Goal: Task Accomplishment & Management: Manage account settings

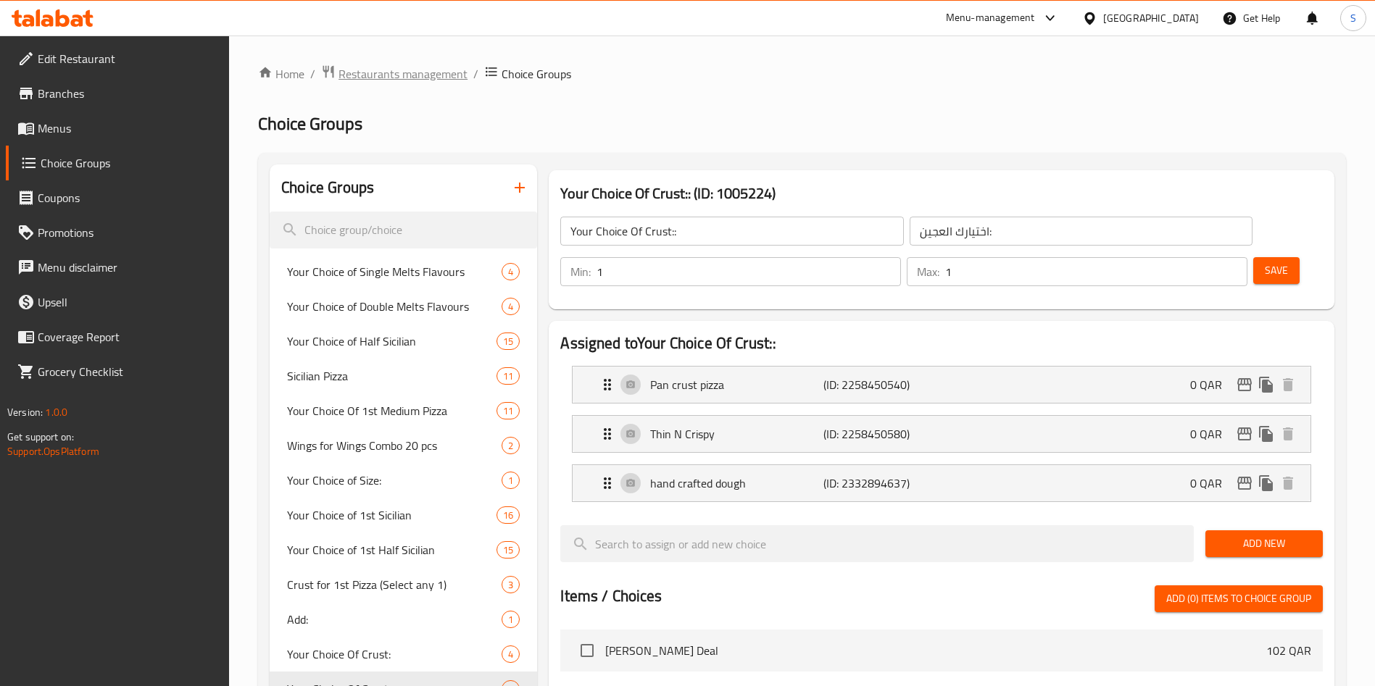
click at [417, 80] on span "Restaurants management" at bounding box center [402, 73] width 129 height 17
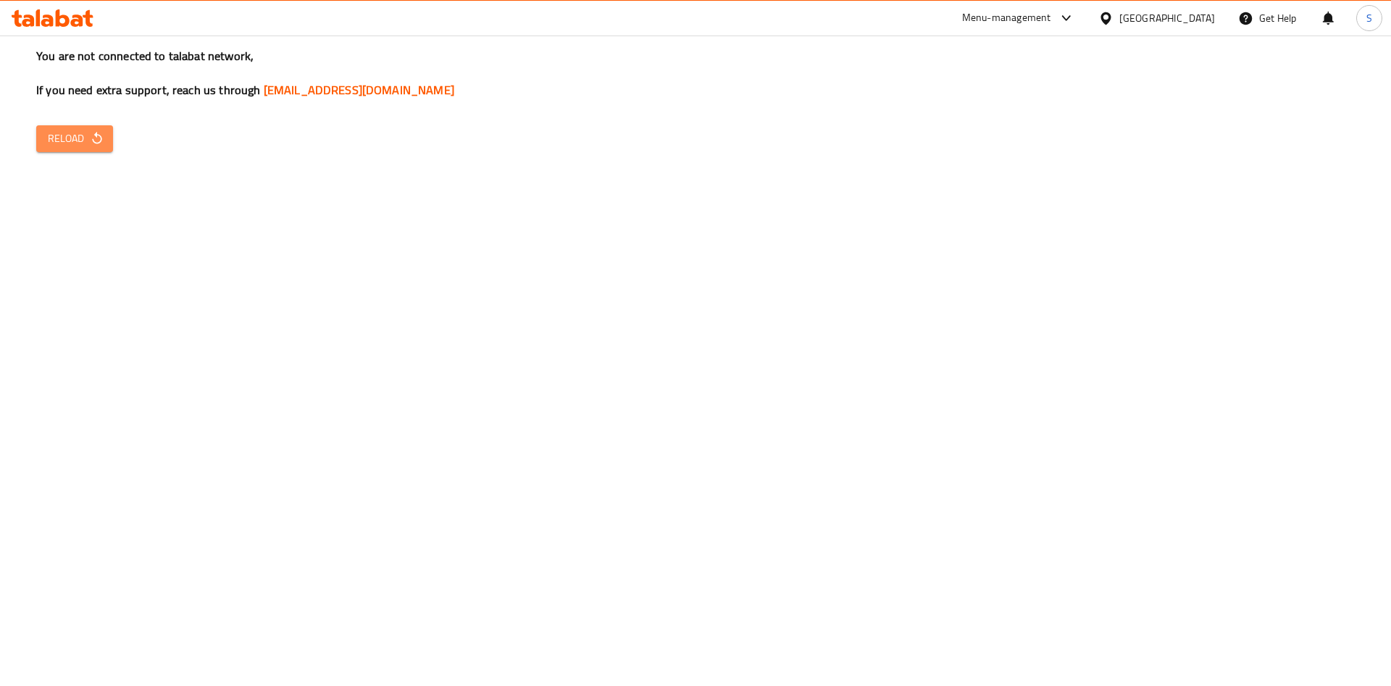
click at [72, 127] on button "Reload" at bounding box center [74, 138] width 77 height 27
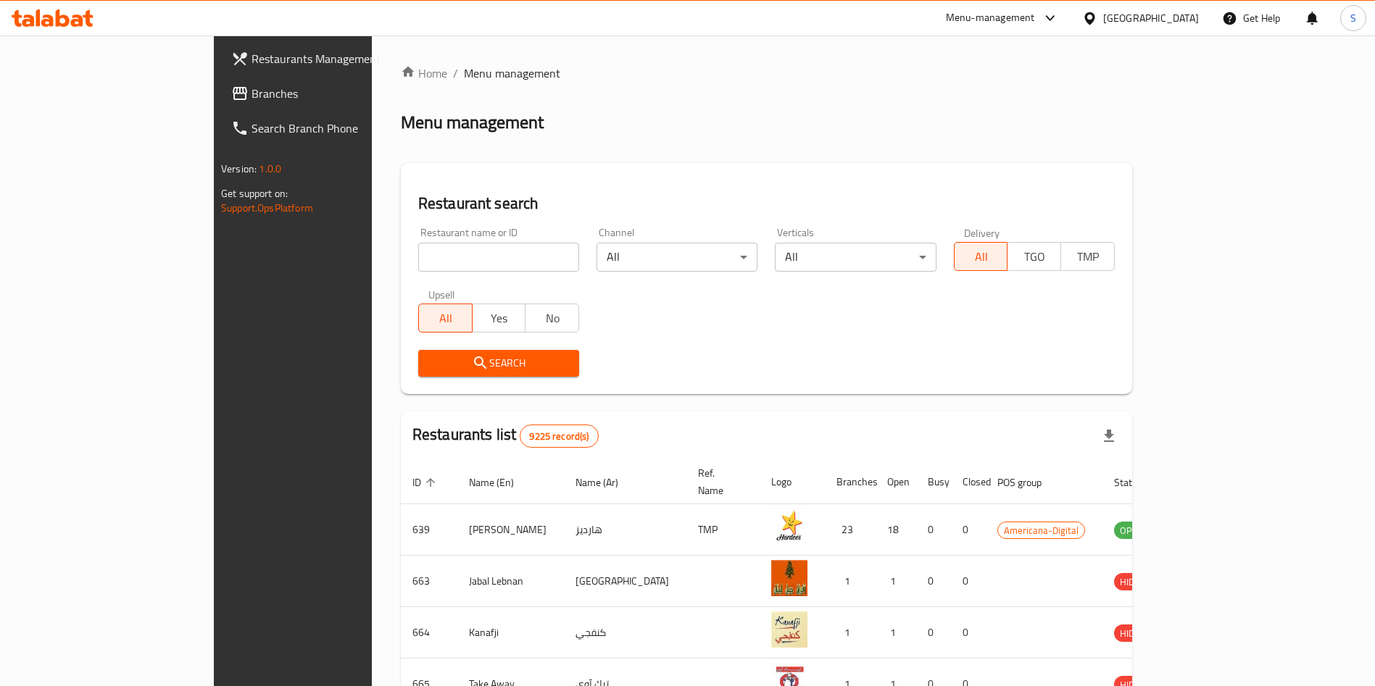
click at [440, 254] on input "search" at bounding box center [498, 257] width 161 height 29
type input "shawarma bo"
click button "Search" at bounding box center [498, 363] width 161 height 27
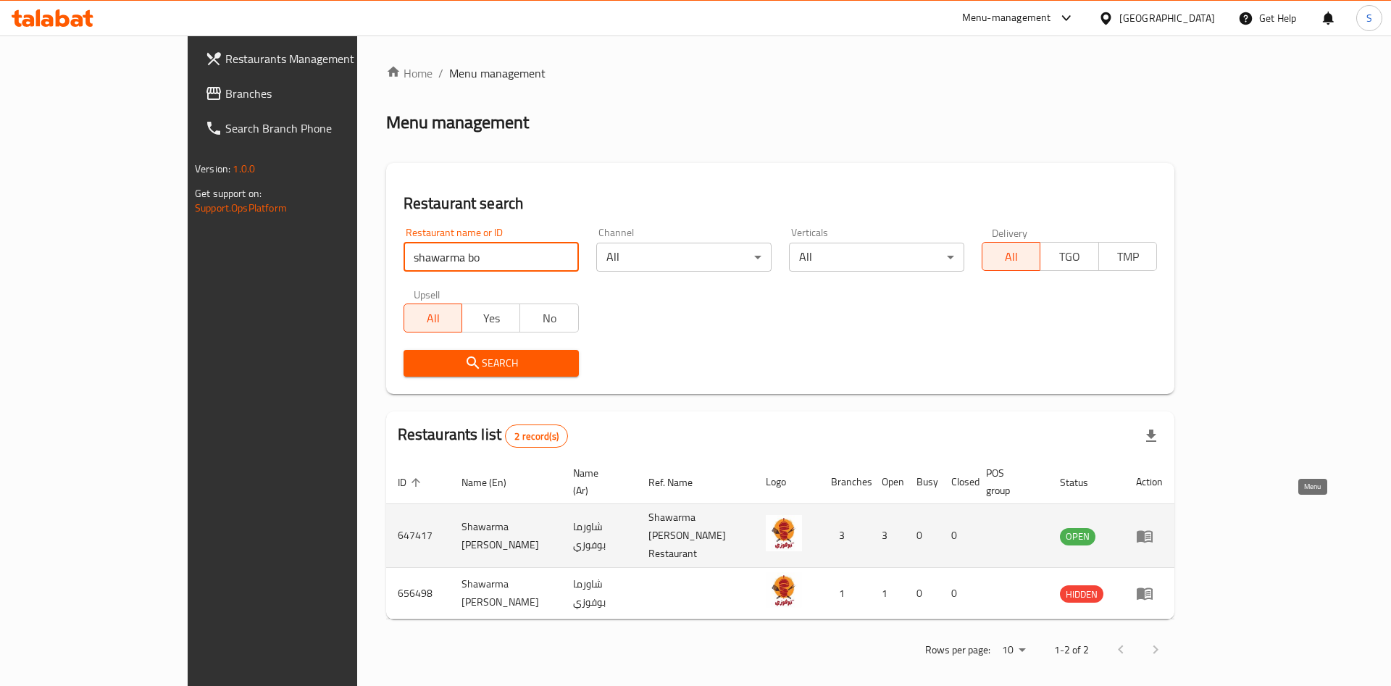
click at [1154, 528] on icon "enhanced table" at bounding box center [1144, 536] width 17 height 17
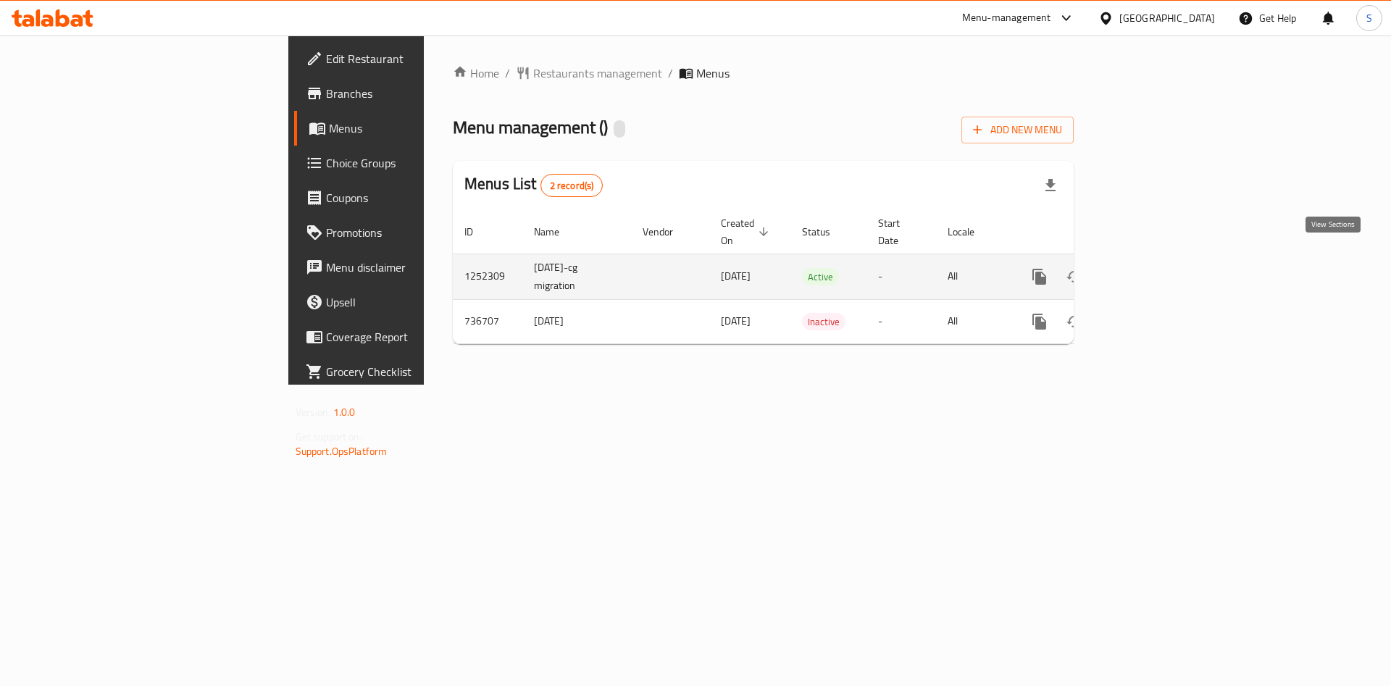
click at [1153, 268] on icon "enhanced table" at bounding box center [1144, 276] width 17 height 17
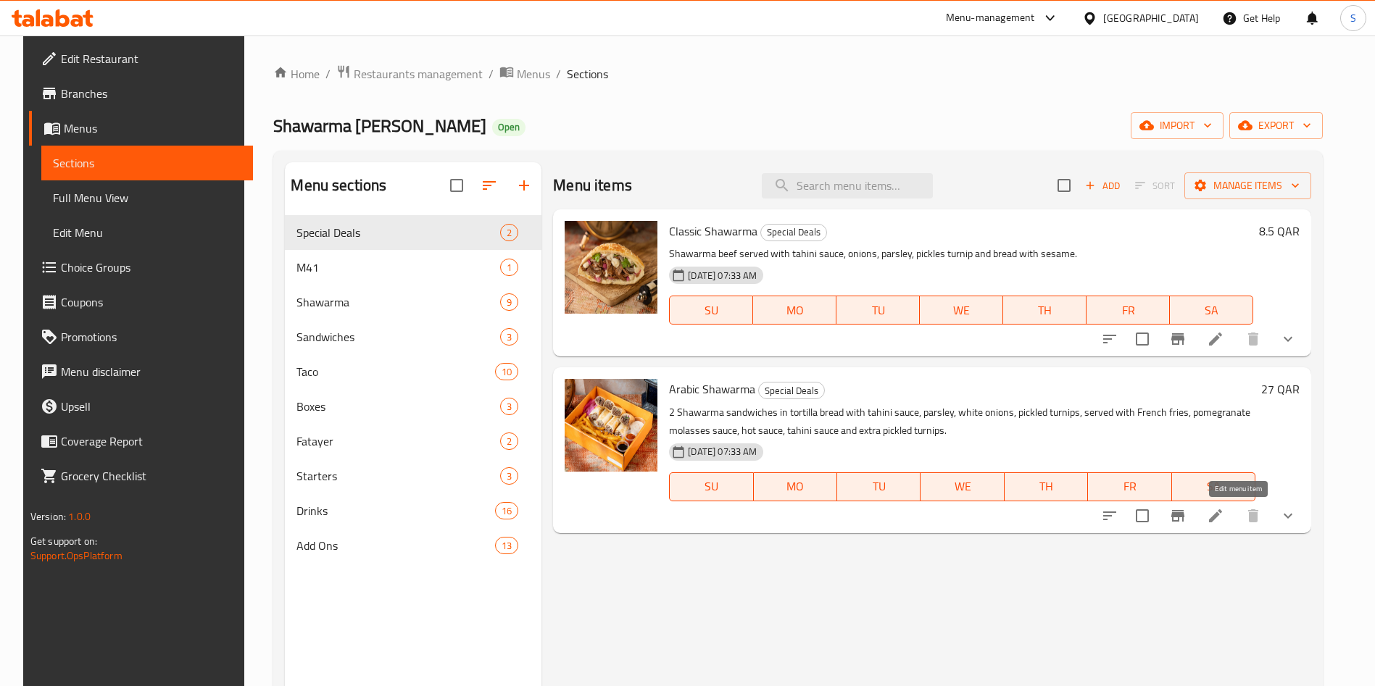
click at [1222, 519] on icon at bounding box center [1215, 515] width 13 height 13
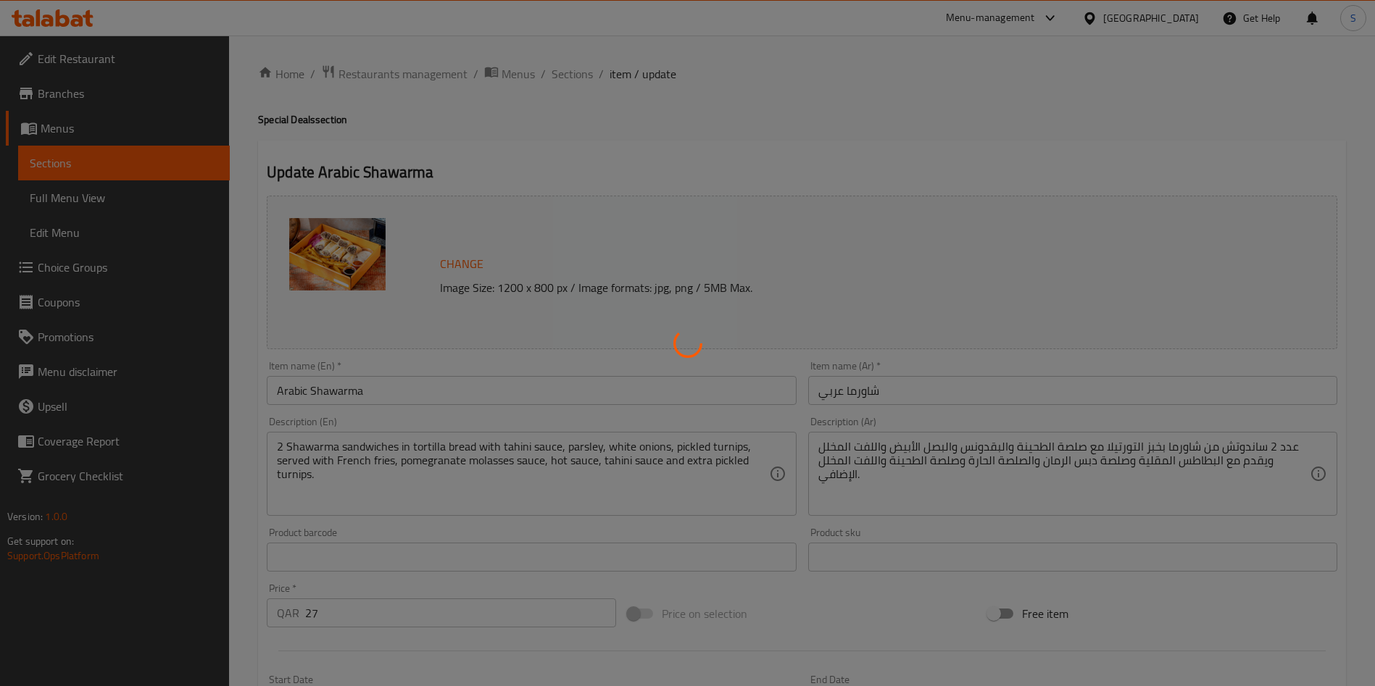
type input "اختيار:"
type input "1"
type input "[PERSON_NAME]"
type input "1"
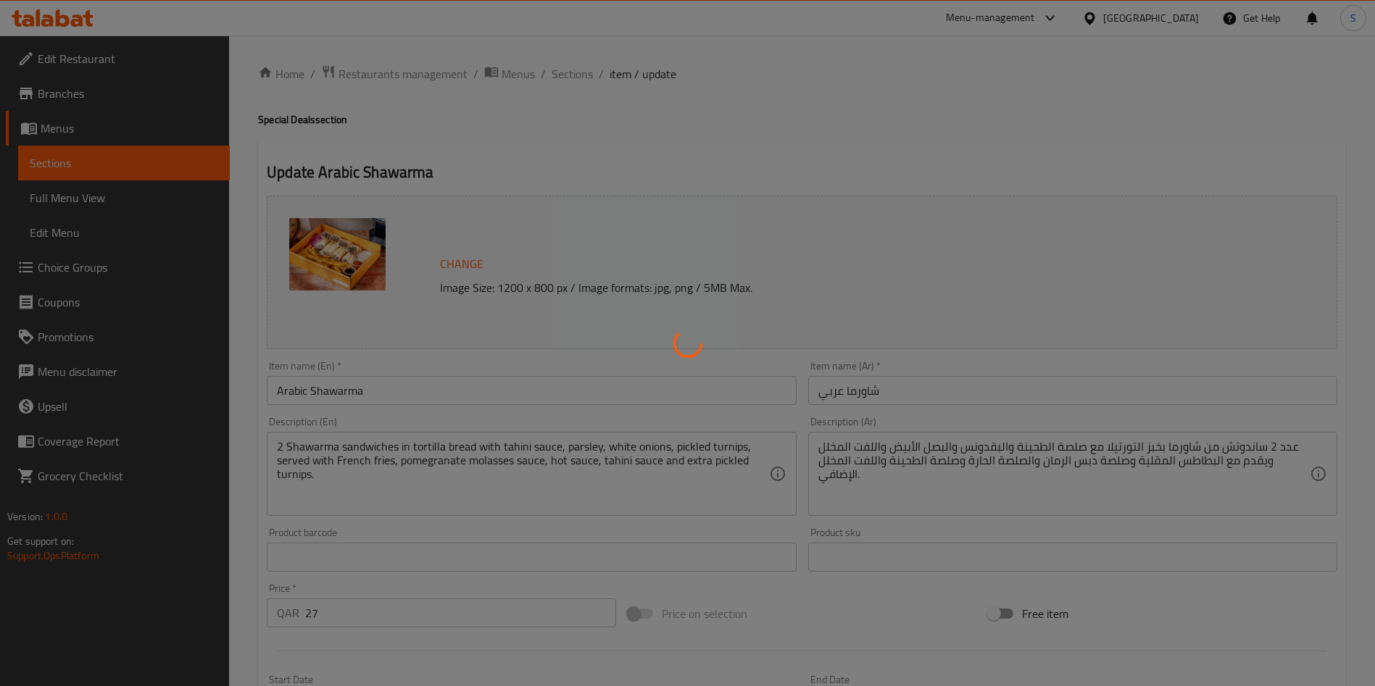
type input "1"
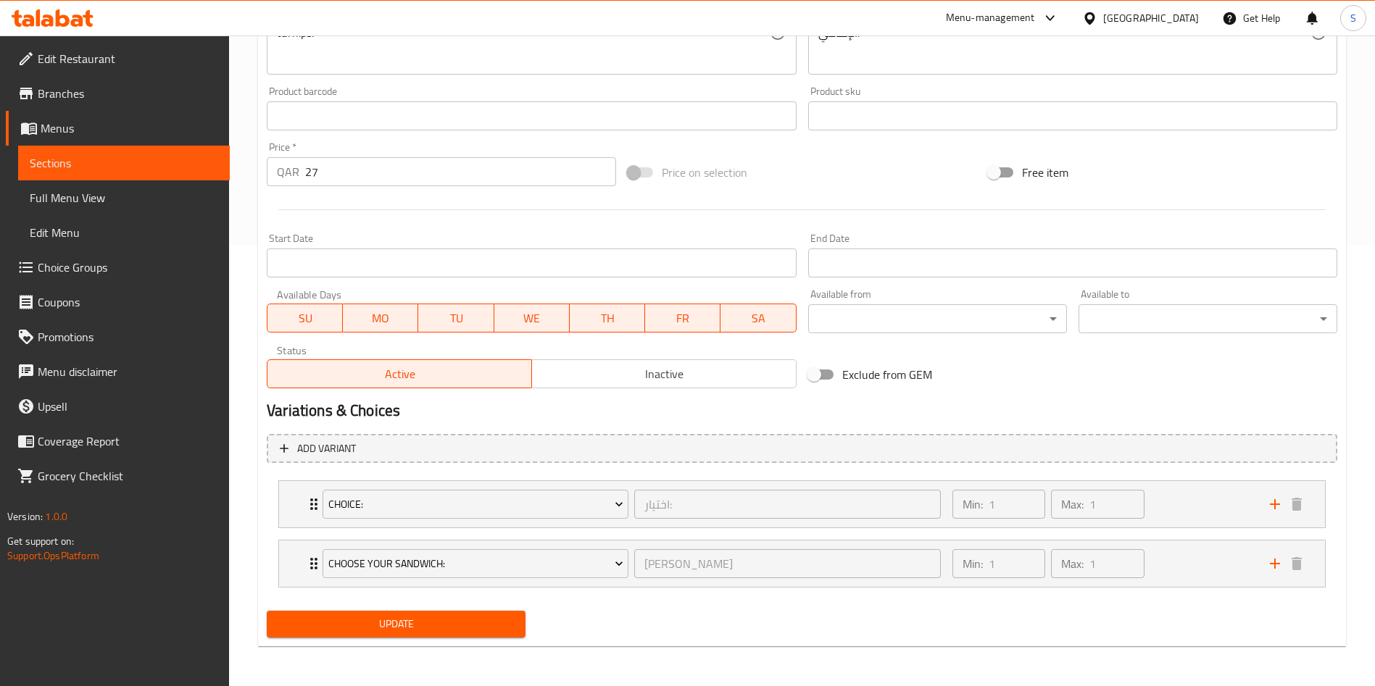
scroll to position [442, 0]
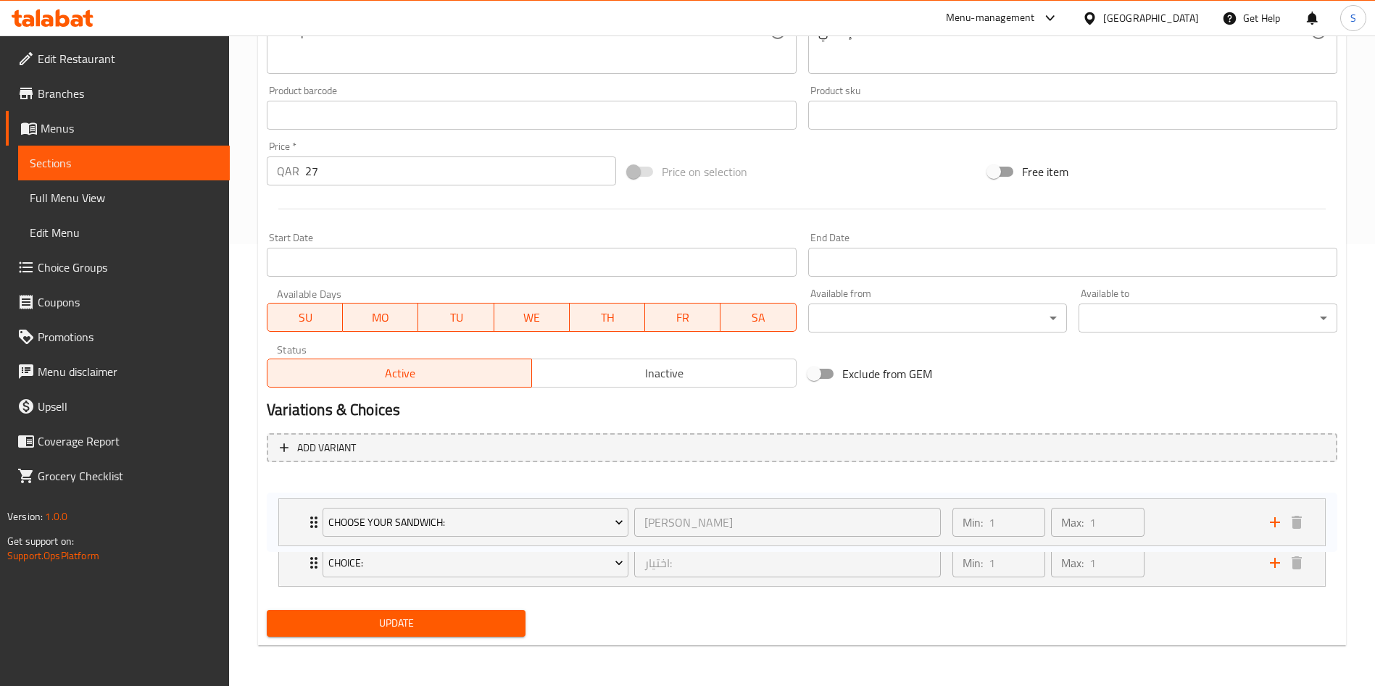
drag, startPoint x: 310, startPoint y: 562, endPoint x: 309, endPoint y: 501, distance: 60.2
click at [309, 501] on div "Choice: اختيار: ​ Min: 1 ​ Max: 1 ​ Normal (ID: 2330914489) 0 QAR Name (En) Nor…" at bounding box center [802, 533] width 1070 height 119
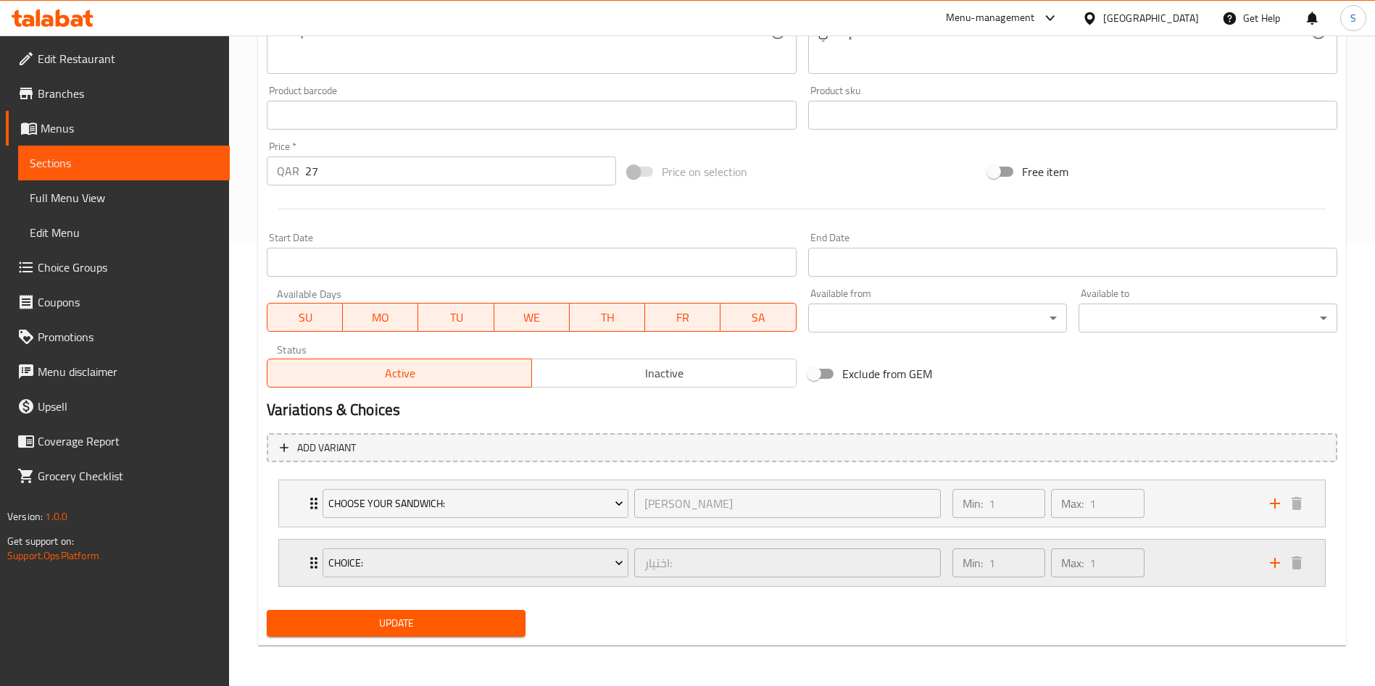
click at [1173, 565] on div "Min: 1 ​ Max: 1 ​" at bounding box center [1102, 563] width 317 height 46
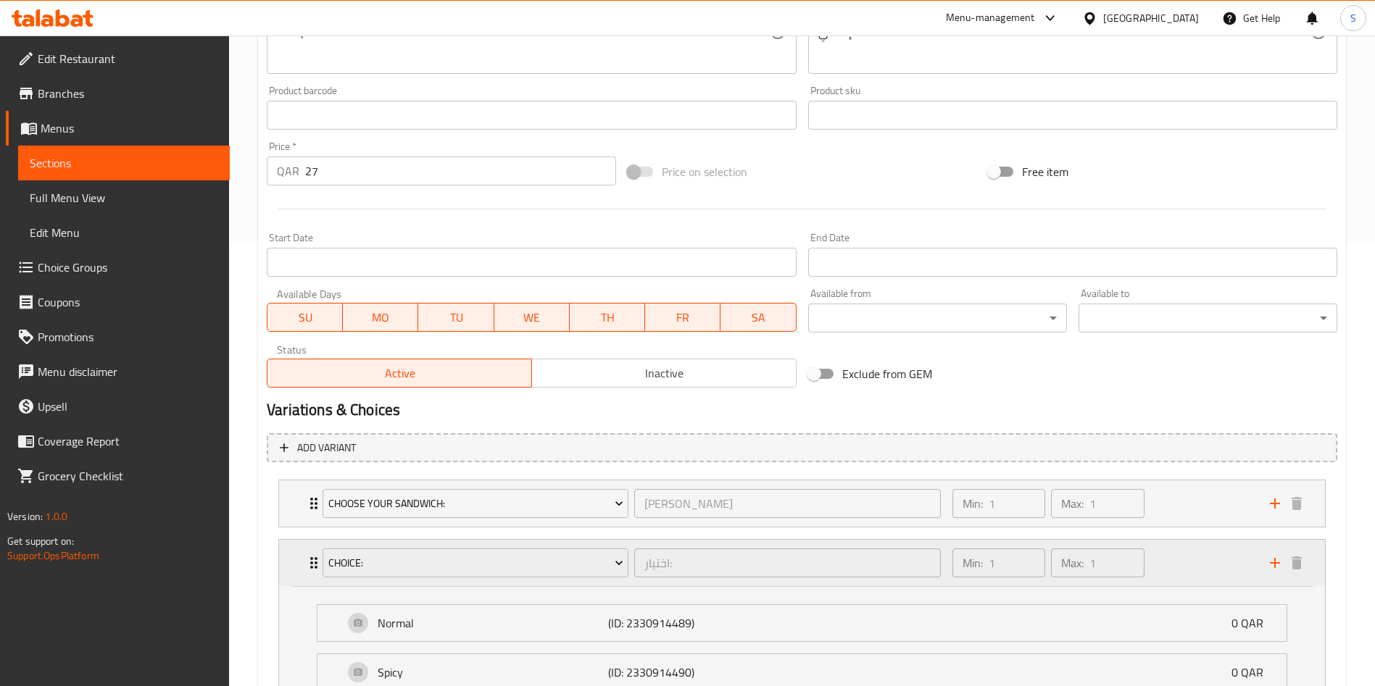
click at [1173, 565] on div "Min: 1 ​ Max: 1 ​" at bounding box center [1102, 563] width 317 height 46
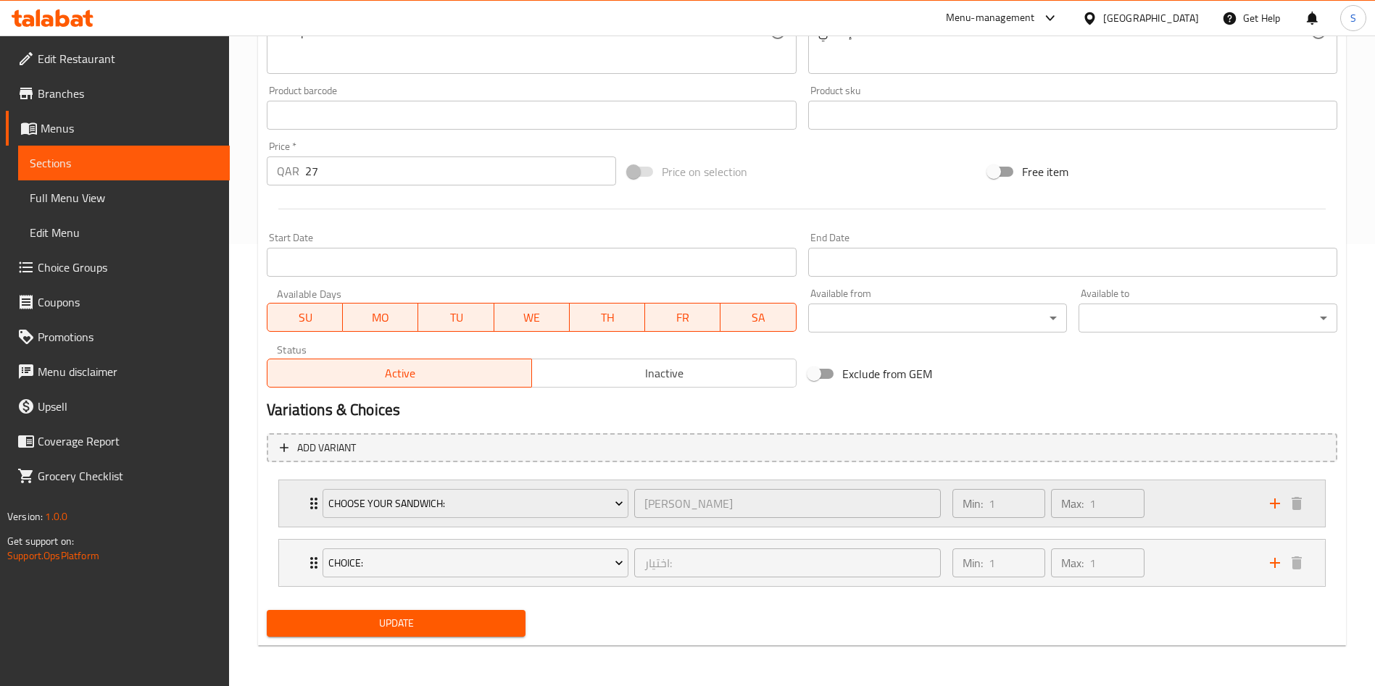
click at [1174, 499] on div "Min: 1 ​ Max: 1 ​" at bounding box center [1102, 503] width 317 height 46
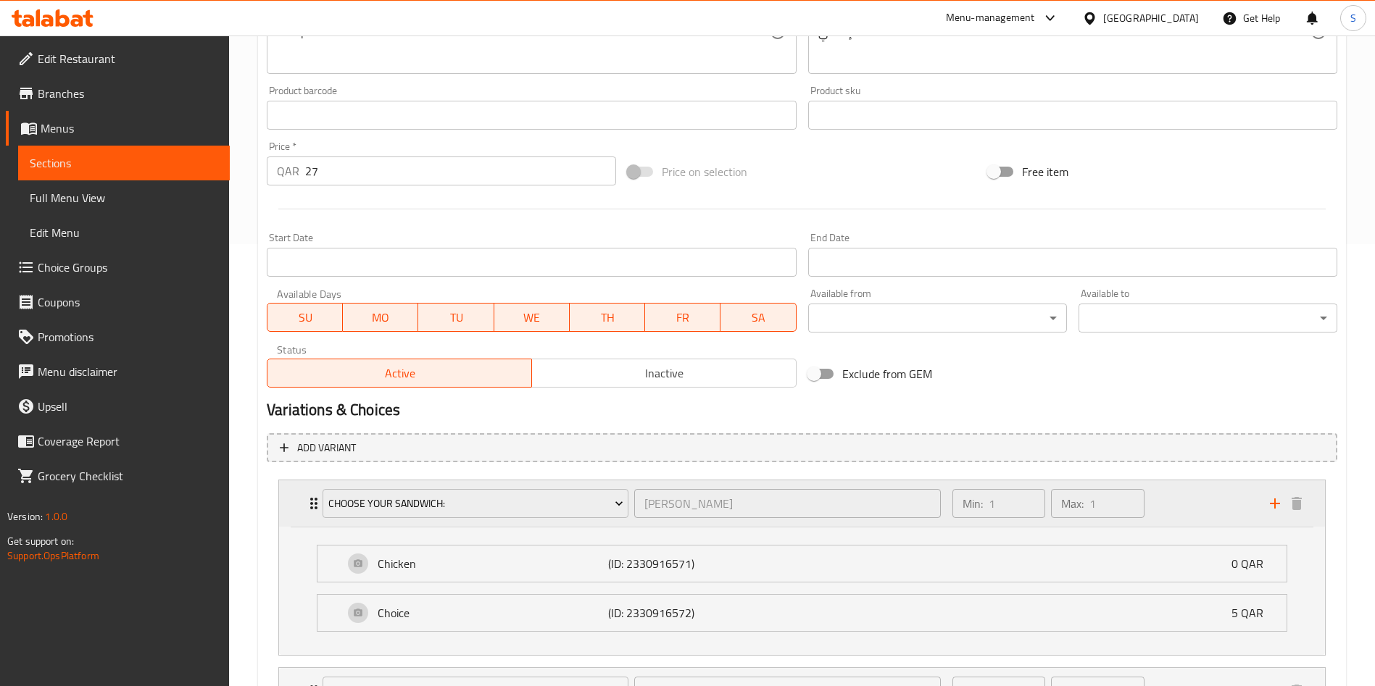
click at [1174, 499] on div "Min: 1 ​ Max: 1 ​" at bounding box center [1102, 503] width 317 height 46
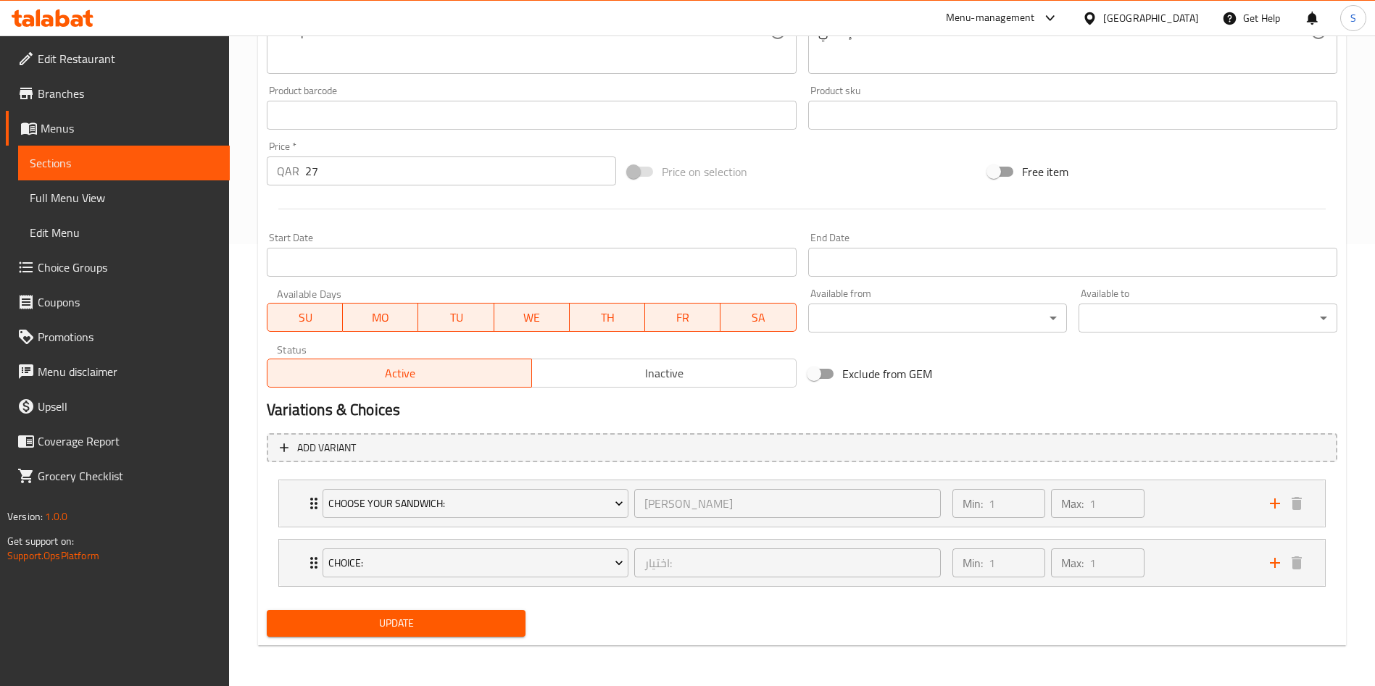
click at [88, 261] on span "Choice Groups" at bounding box center [128, 267] width 180 height 17
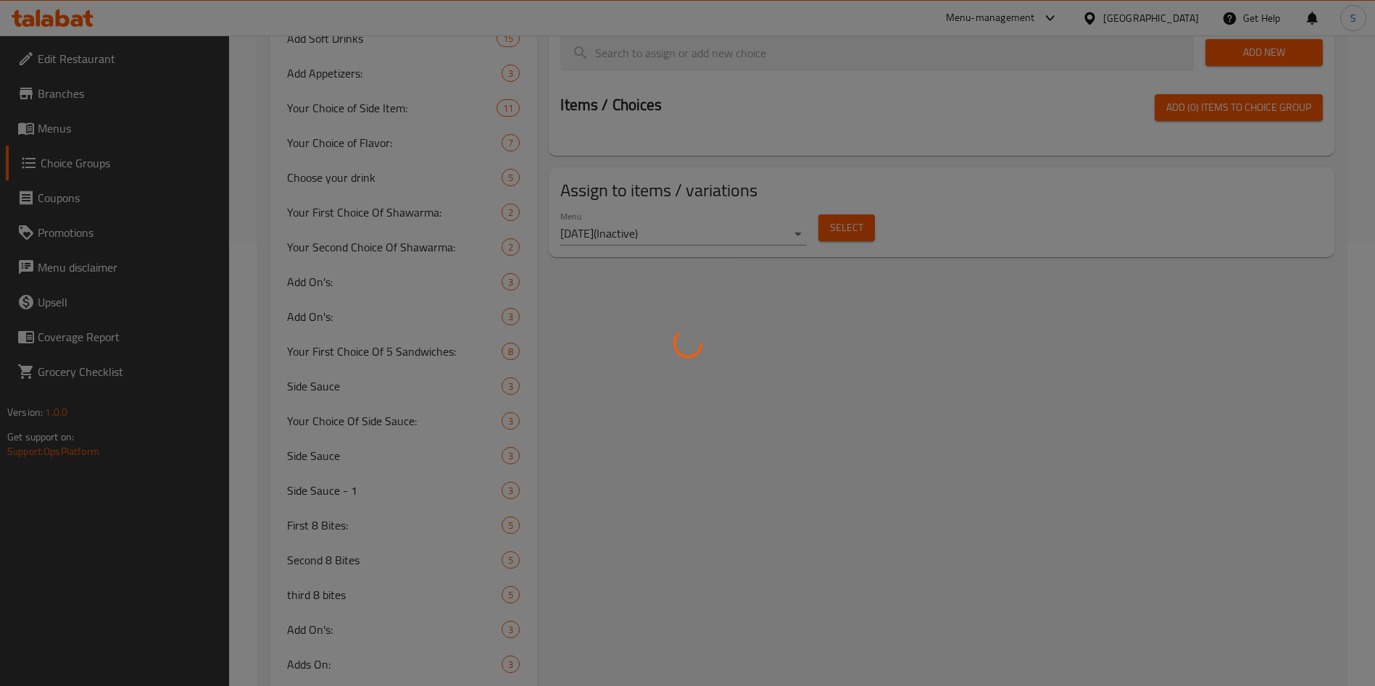
scroll to position [205, 0]
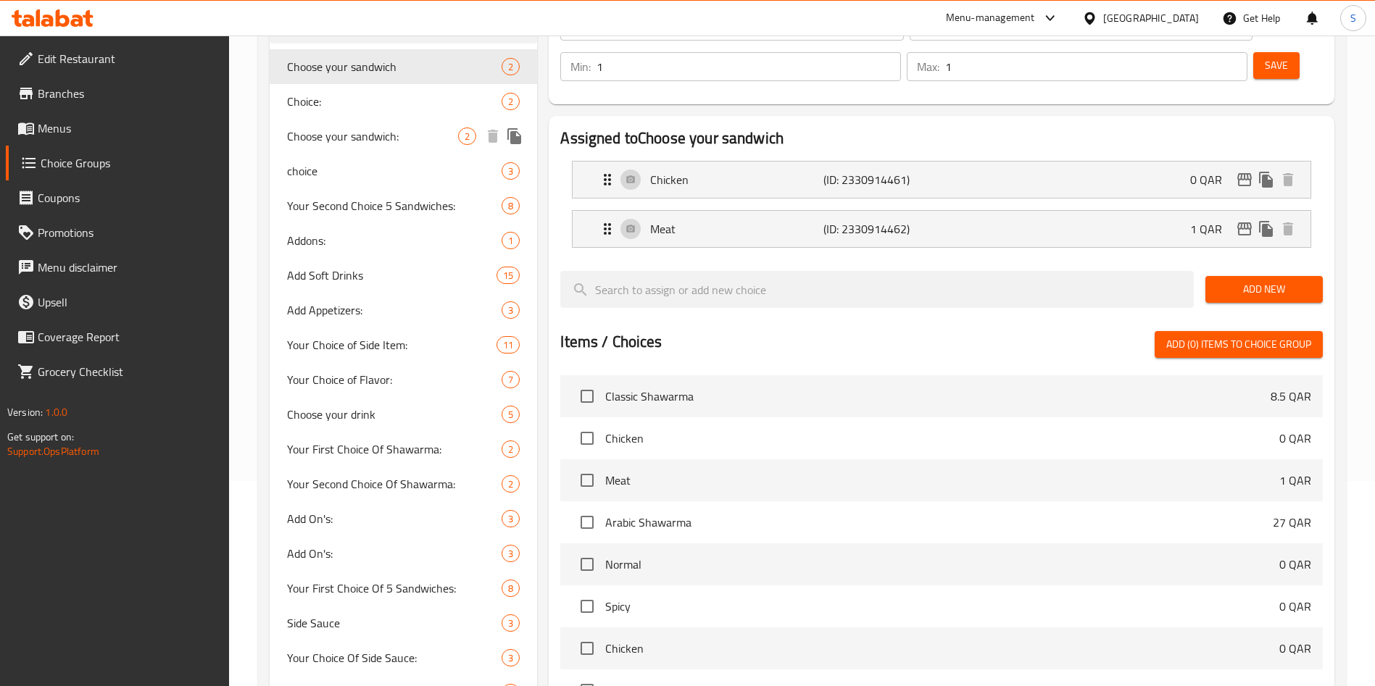
click at [353, 144] on span "Choose your sandwich:" at bounding box center [372, 136] width 171 height 17
type input "Choose your sandwich:"
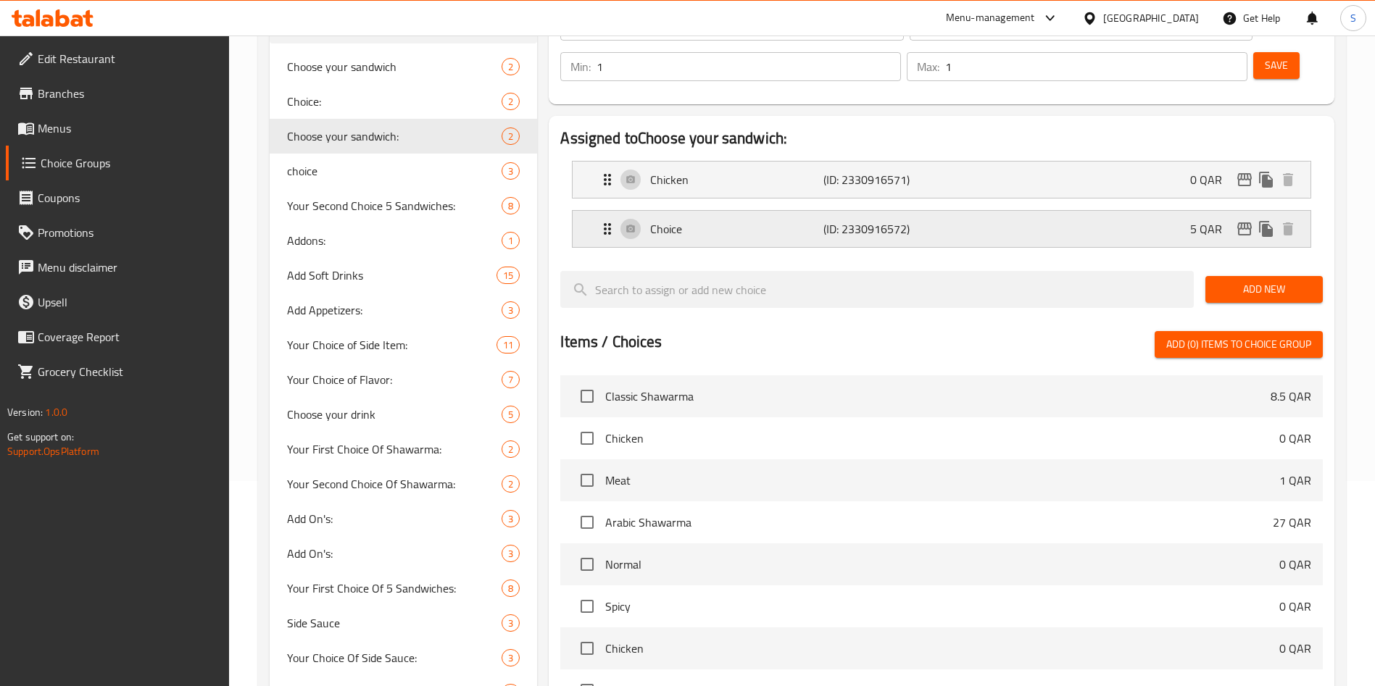
click at [878, 220] on p "(ID: 2330916572)" at bounding box center [880, 228] width 115 height 17
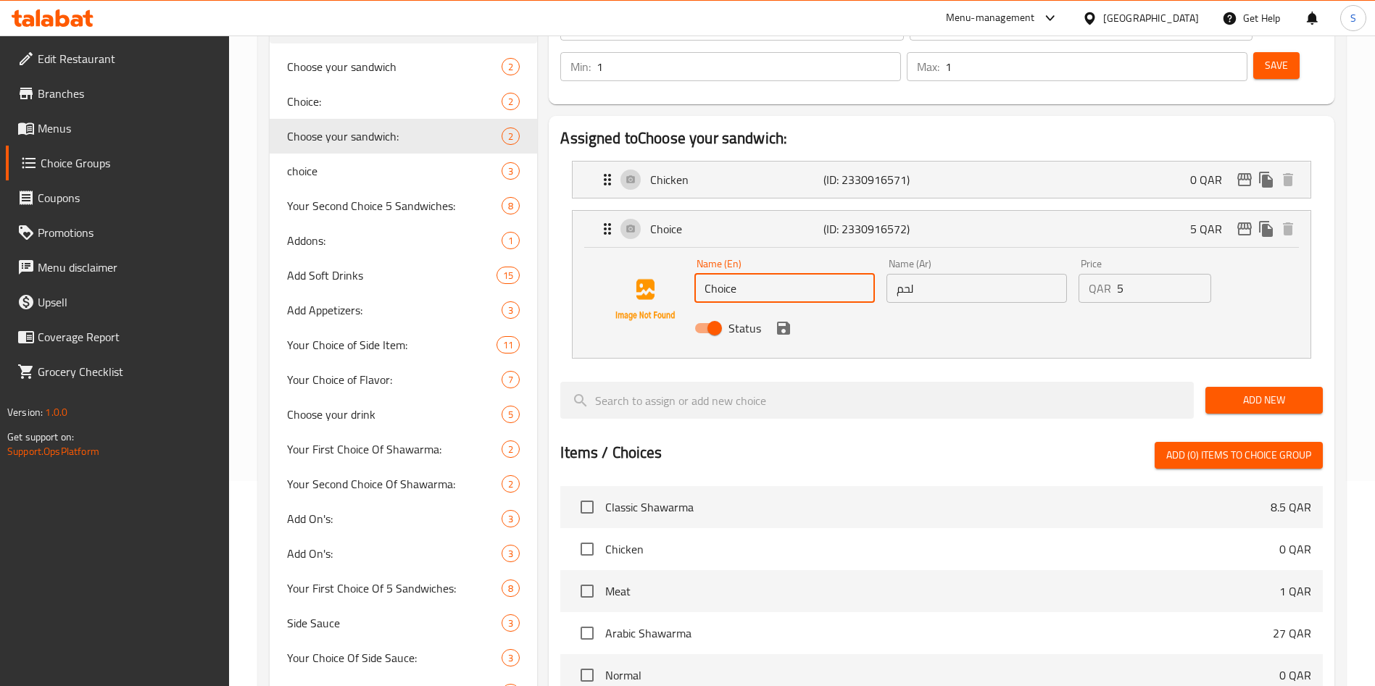
drag, startPoint x: 754, startPoint y: 259, endPoint x: 653, endPoint y: 246, distance: 101.5
click at [653, 251] on div "Name (En) Choice Name (En) Name (Ar) لحم Name (Ar) Price QAR 5 Price Status" at bounding box center [941, 300] width 691 height 99
click at [1194, 309] on div "Status" at bounding box center [976, 328] width 576 height 39
type input "Meat"
click at [1328, 278] on div "Assigned to Choose your sandwich: Chicken (ID: 2330916571) 0 QAR Name (En) Chic…" at bounding box center [942, 510] width 786 height 788
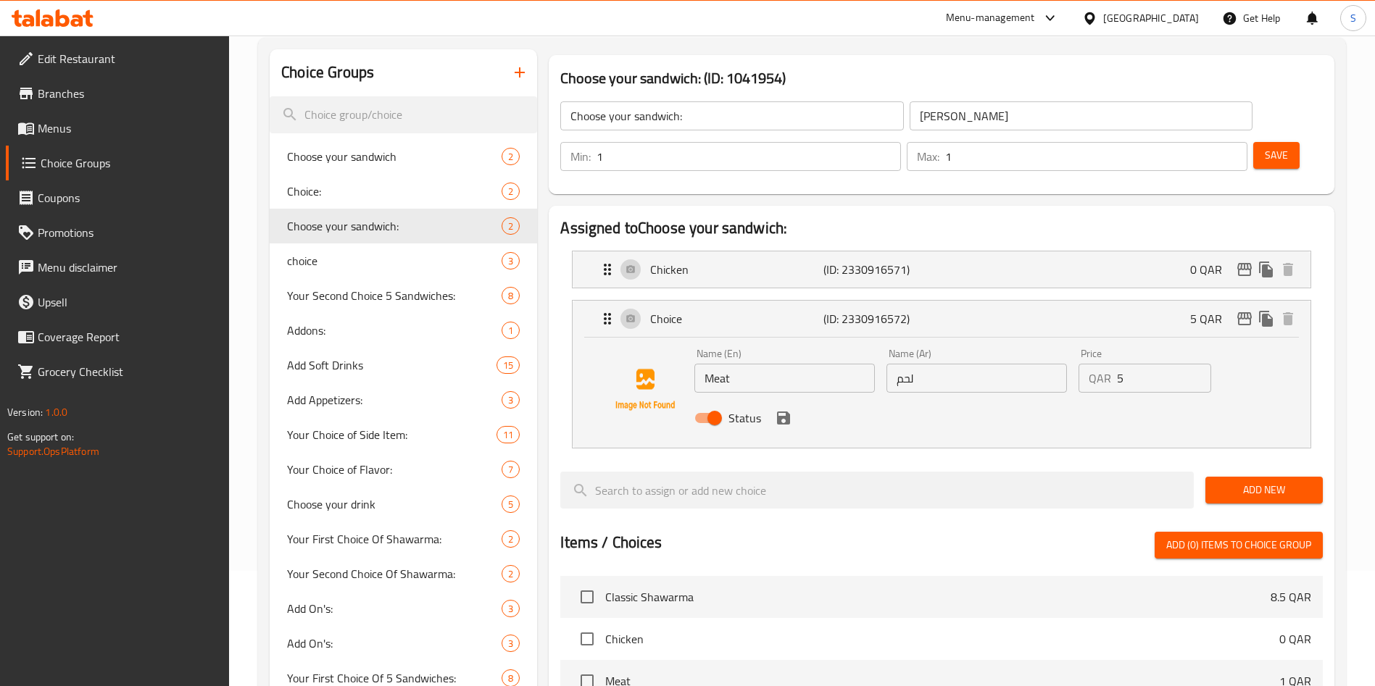
scroll to position [111, 0]
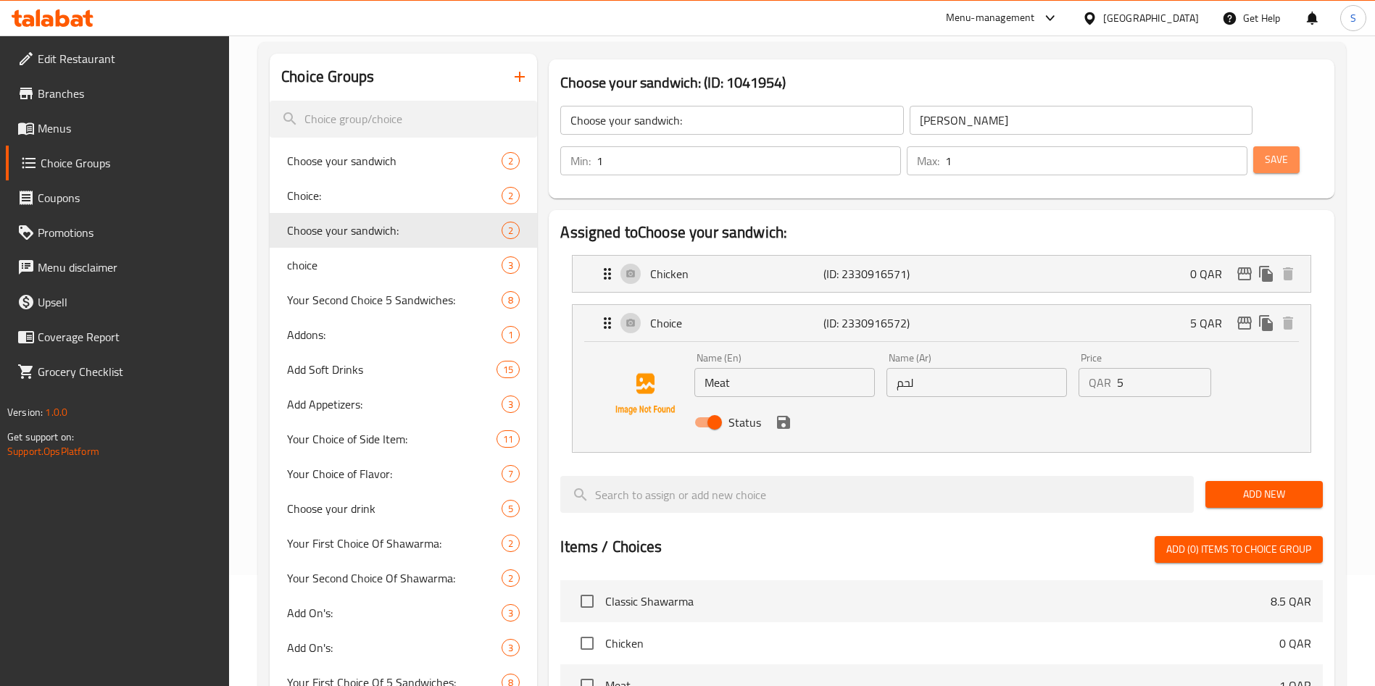
click at [1260, 146] on button "Save" at bounding box center [1276, 159] width 46 height 27
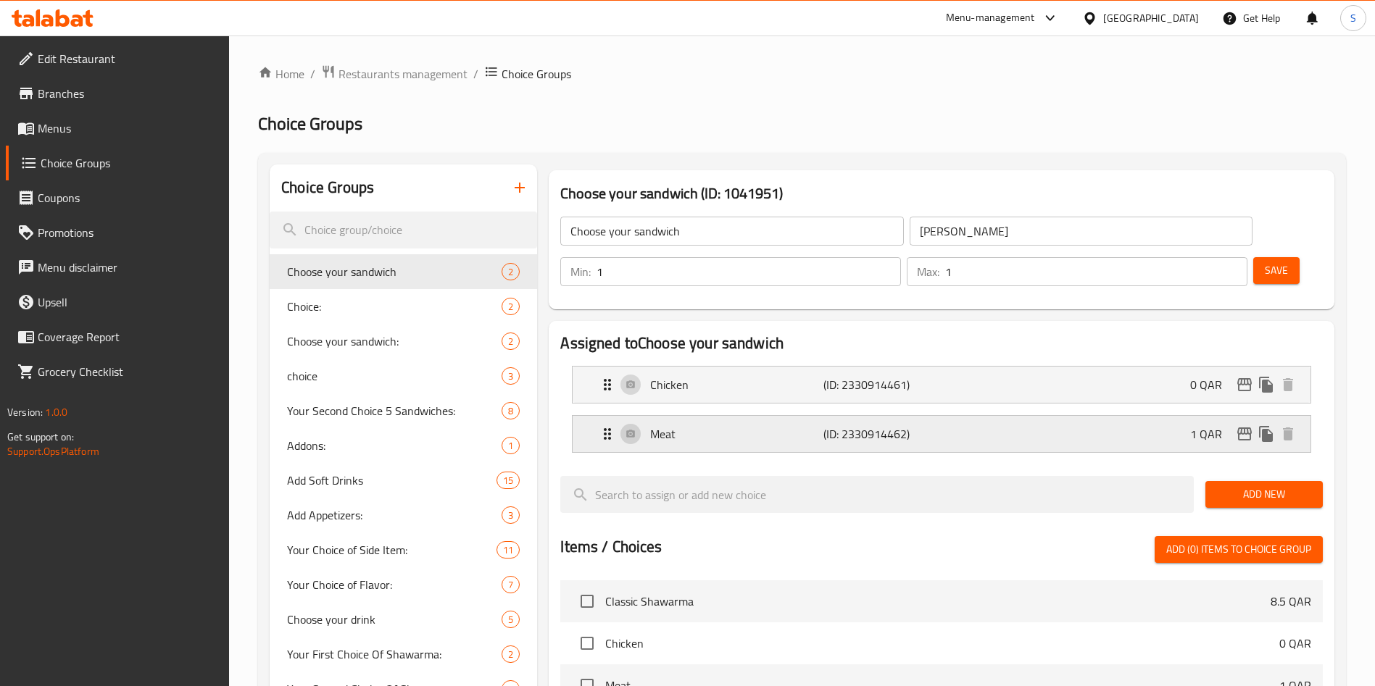
click at [986, 416] on div "Meat (ID: 2330914462) 1 QAR" at bounding box center [946, 434] width 694 height 36
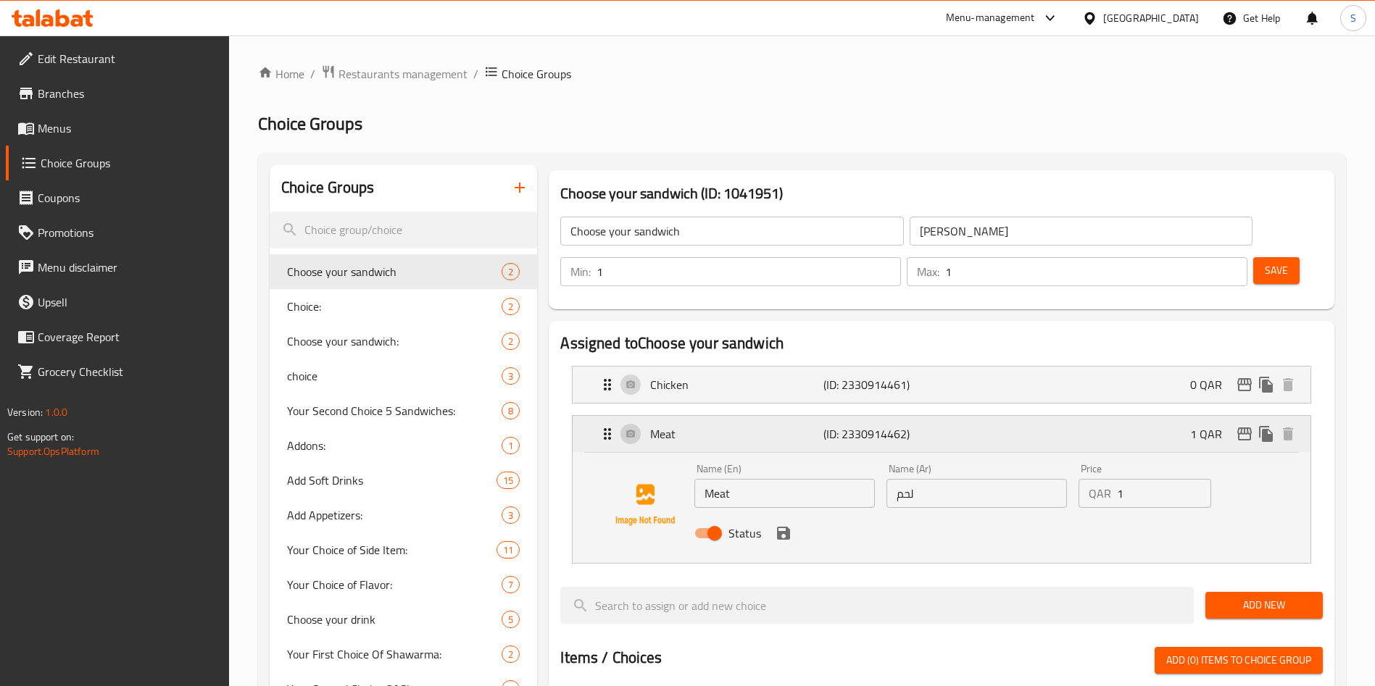
click at [986, 416] on div "Meat (ID: 2330914462) 1 QAR" at bounding box center [946, 434] width 694 height 36
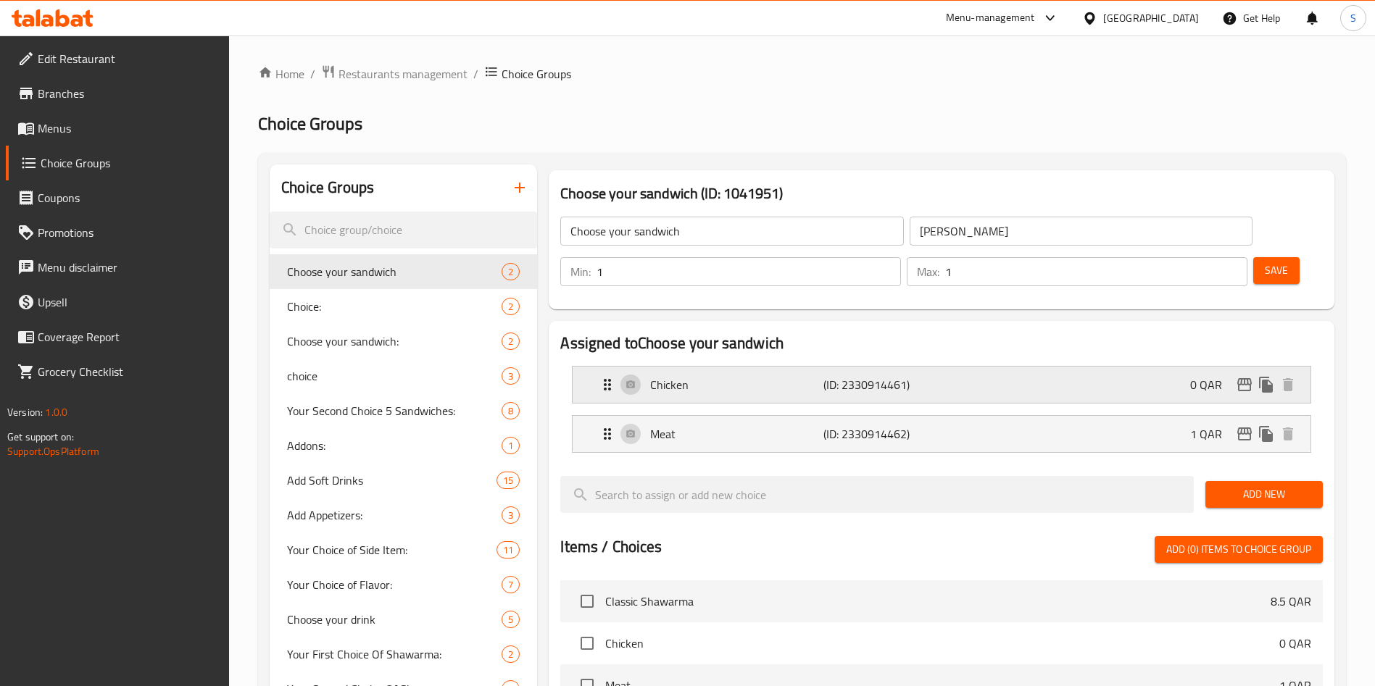
click at [1006, 367] on div "Chicken (ID: 2330914461) 0 QAR" at bounding box center [946, 385] width 694 height 36
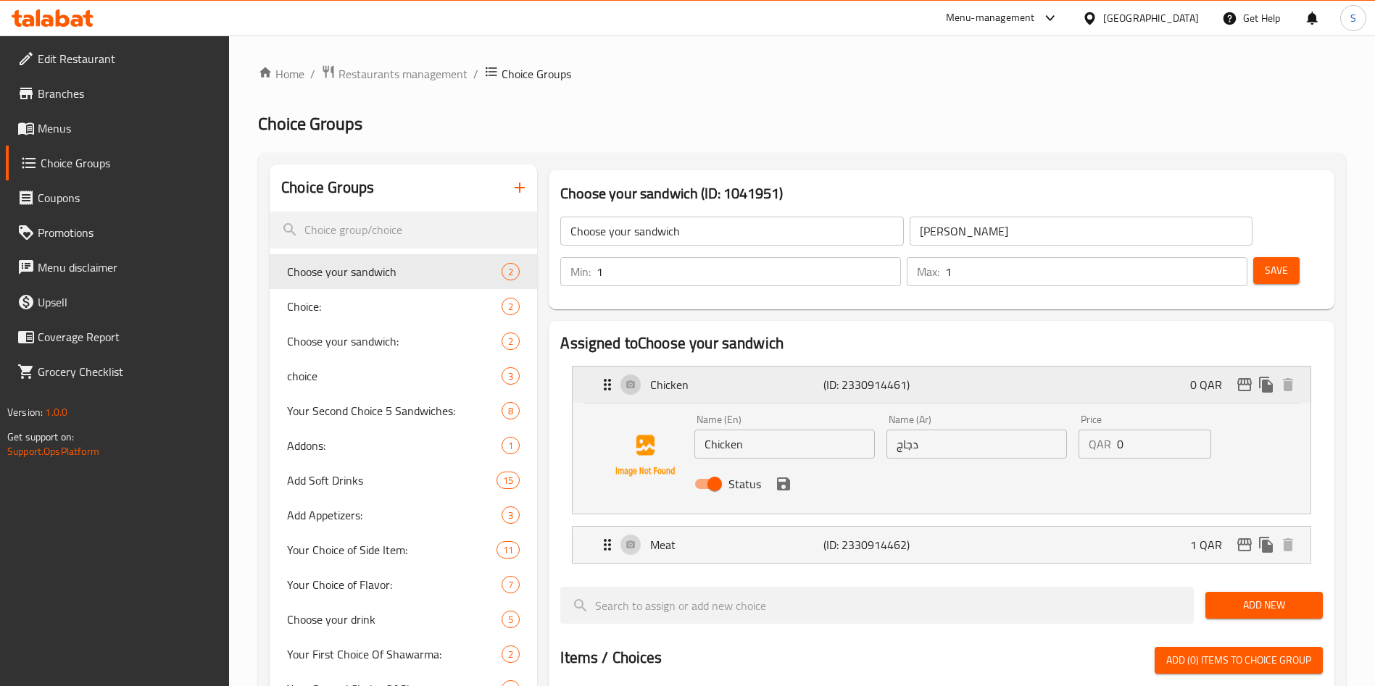
click at [1006, 367] on div "Chicken (ID: 2330914461) 0 QAR" at bounding box center [946, 385] width 694 height 36
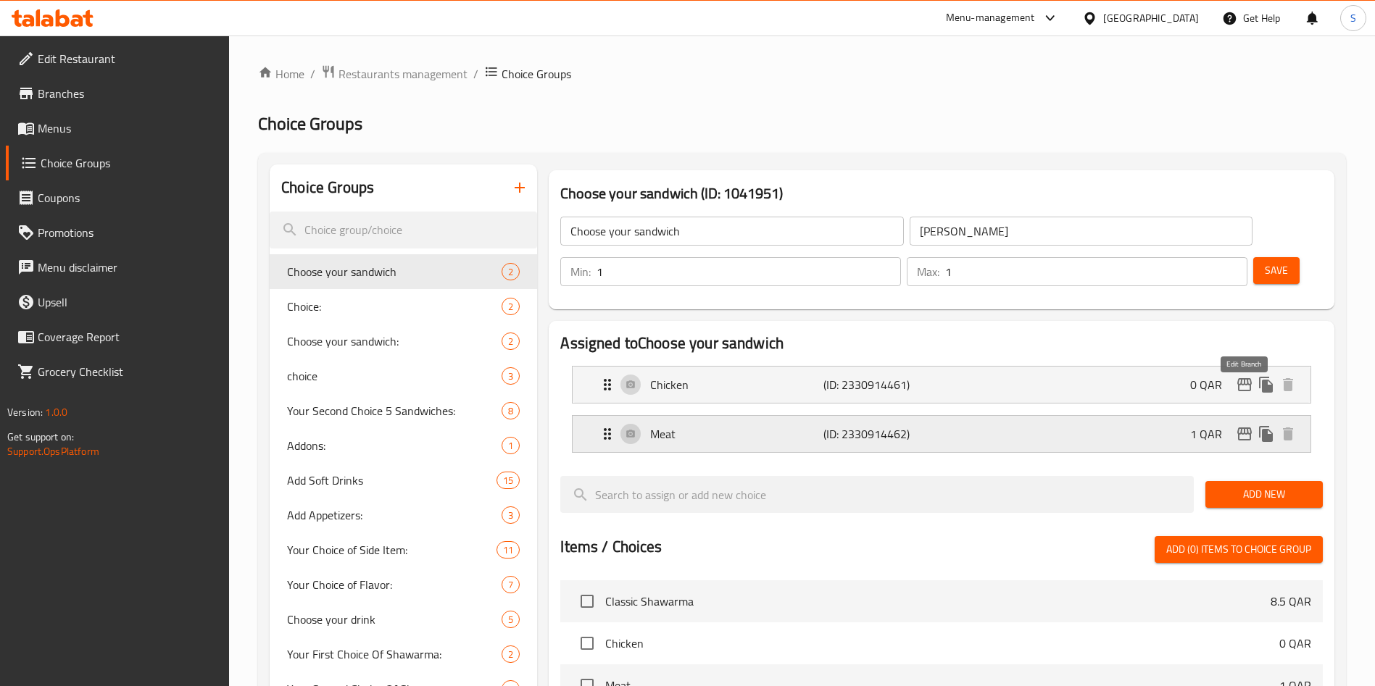
click at [1251, 425] on icon "edit" at bounding box center [1244, 433] width 17 height 17
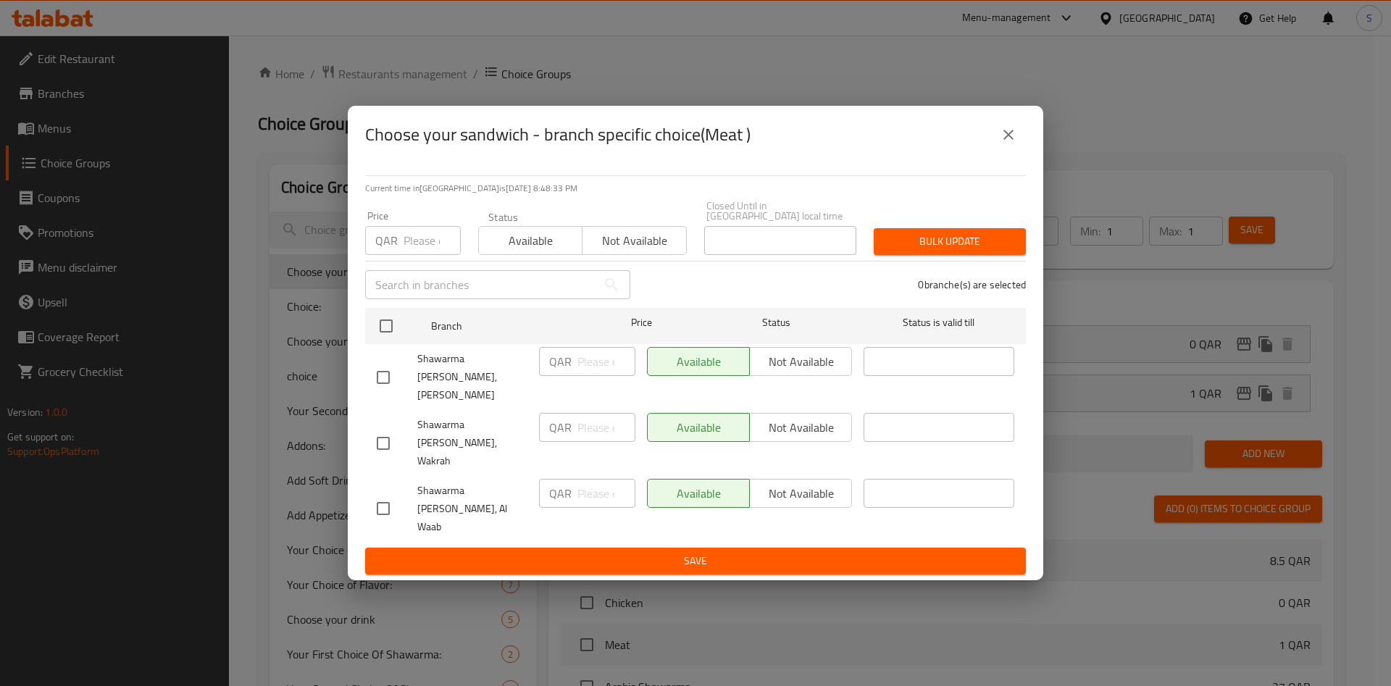
click at [1002, 143] on icon "close" at bounding box center [1008, 134] width 17 height 17
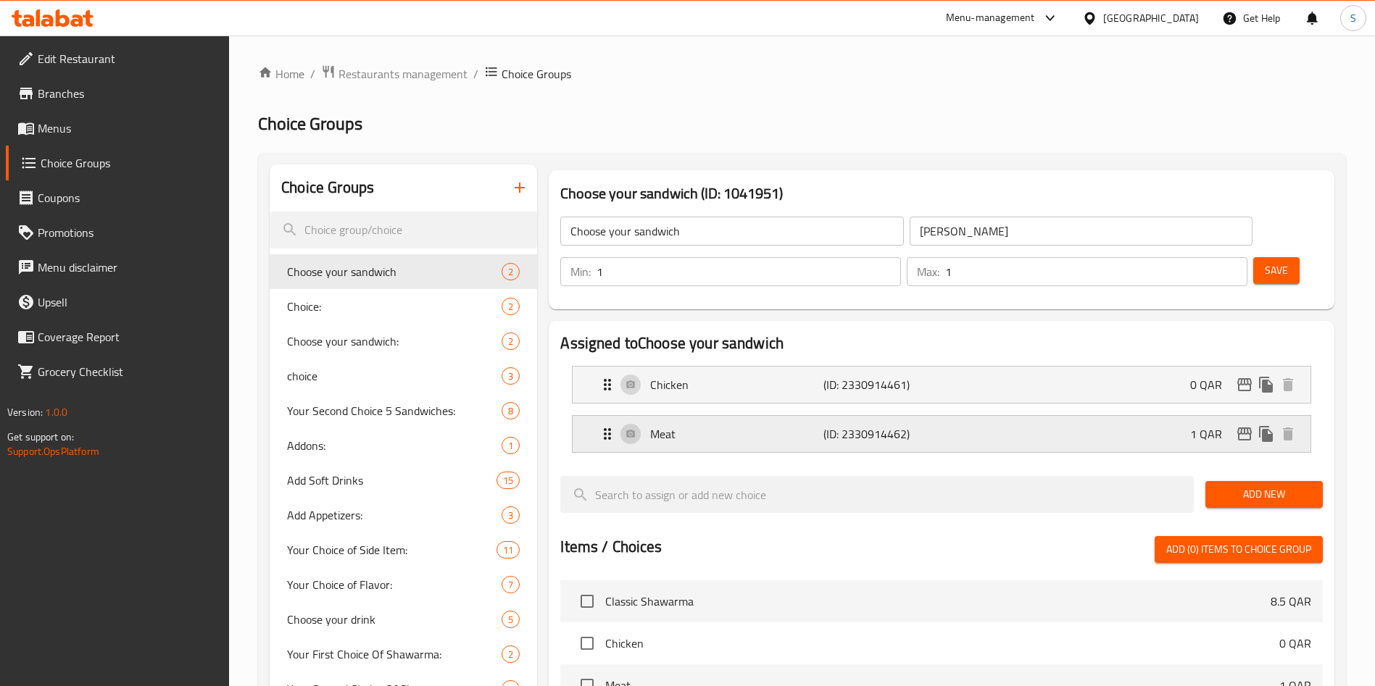
click at [1156, 416] on div "Meat (ID: 2330914462) 1 QAR" at bounding box center [946, 434] width 694 height 36
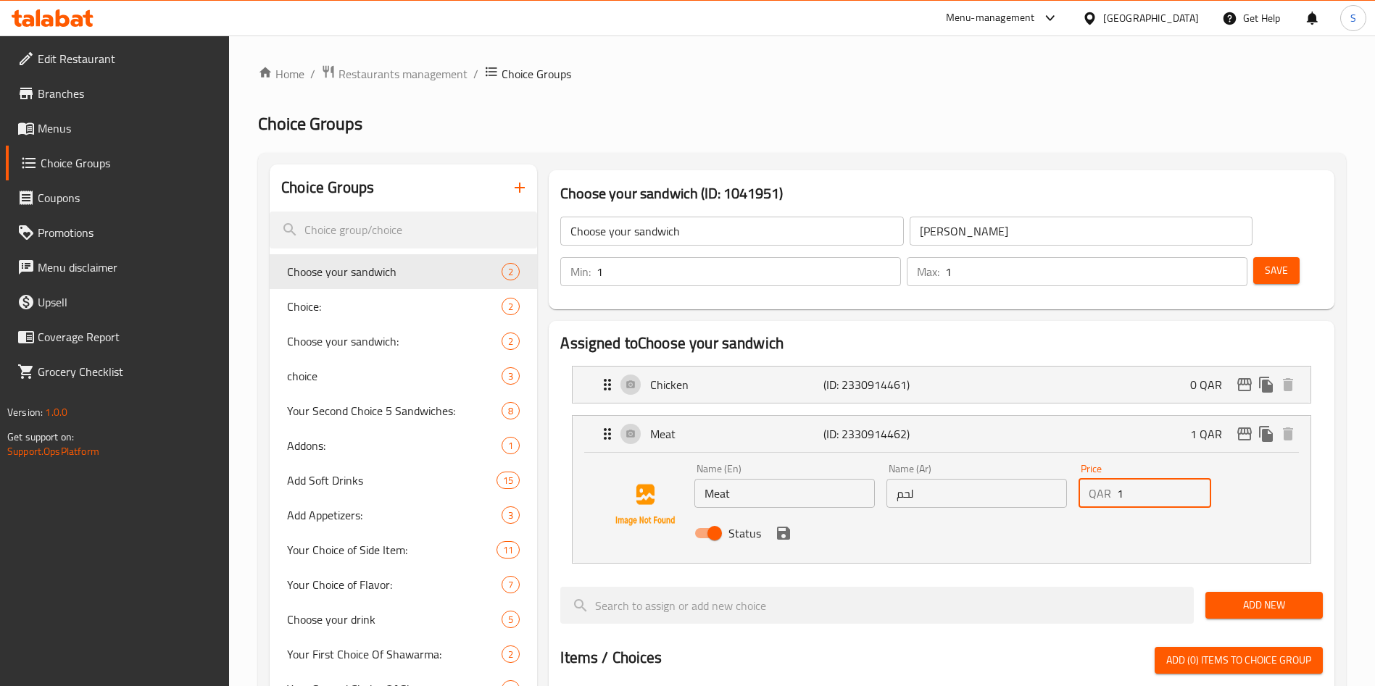
drag, startPoint x: 1141, startPoint y: 455, endPoint x: 1118, endPoint y: 457, distance: 22.5
click at [1118, 479] on input "1" at bounding box center [1164, 493] width 94 height 29
click at [1244, 514] on div "Status" at bounding box center [976, 533] width 576 height 39
click at [787, 527] on icon "save" at bounding box center [783, 533] width 13 height 13
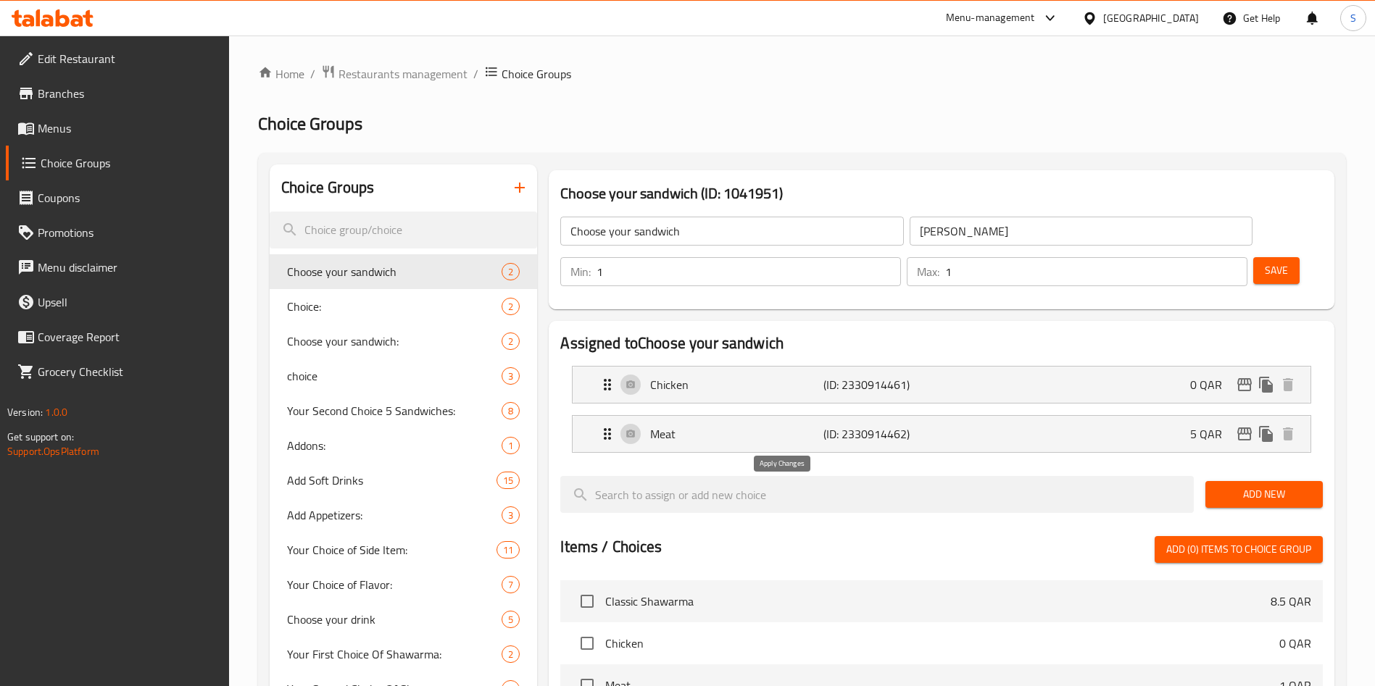
type input "5"
click at [378, 344] on span "Choose your sandwich:" at bounding box center [372, 341] width 171 height 17
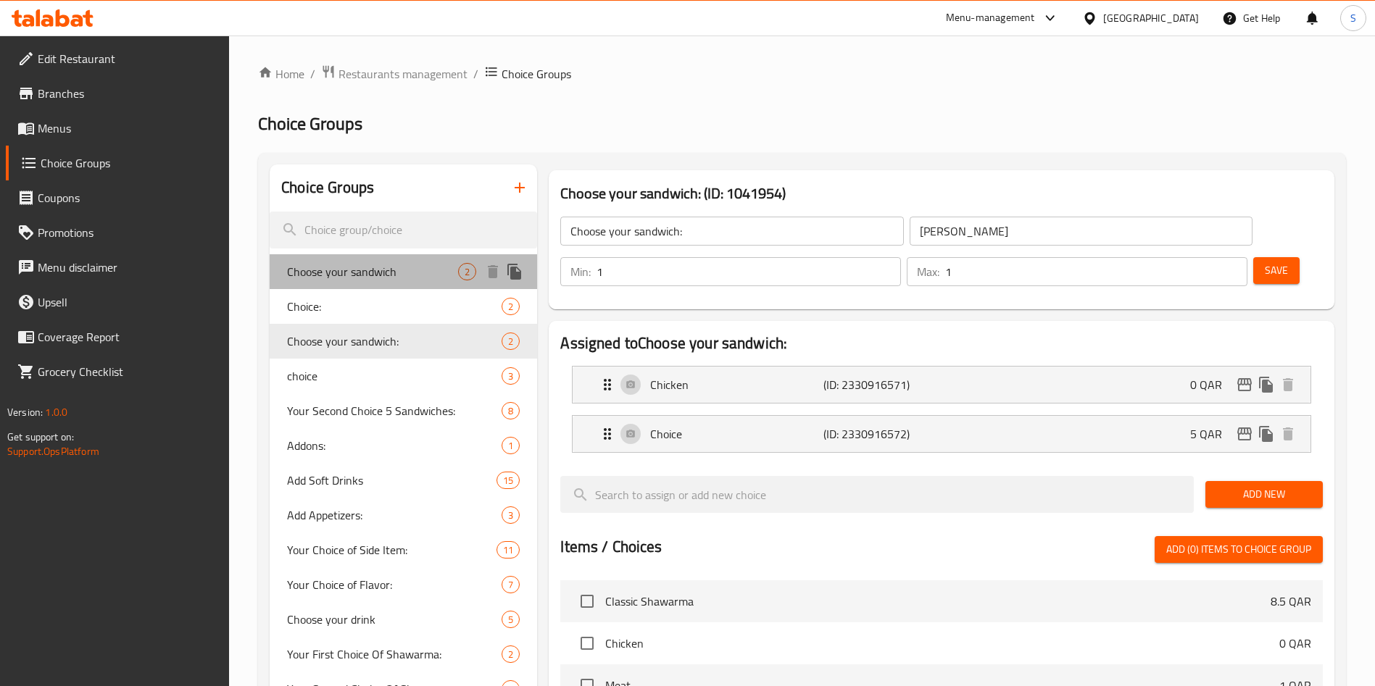
click at [388, 283] on div "Choose your sandwich 2" at bounding box center [403, 271] width 267 height 35
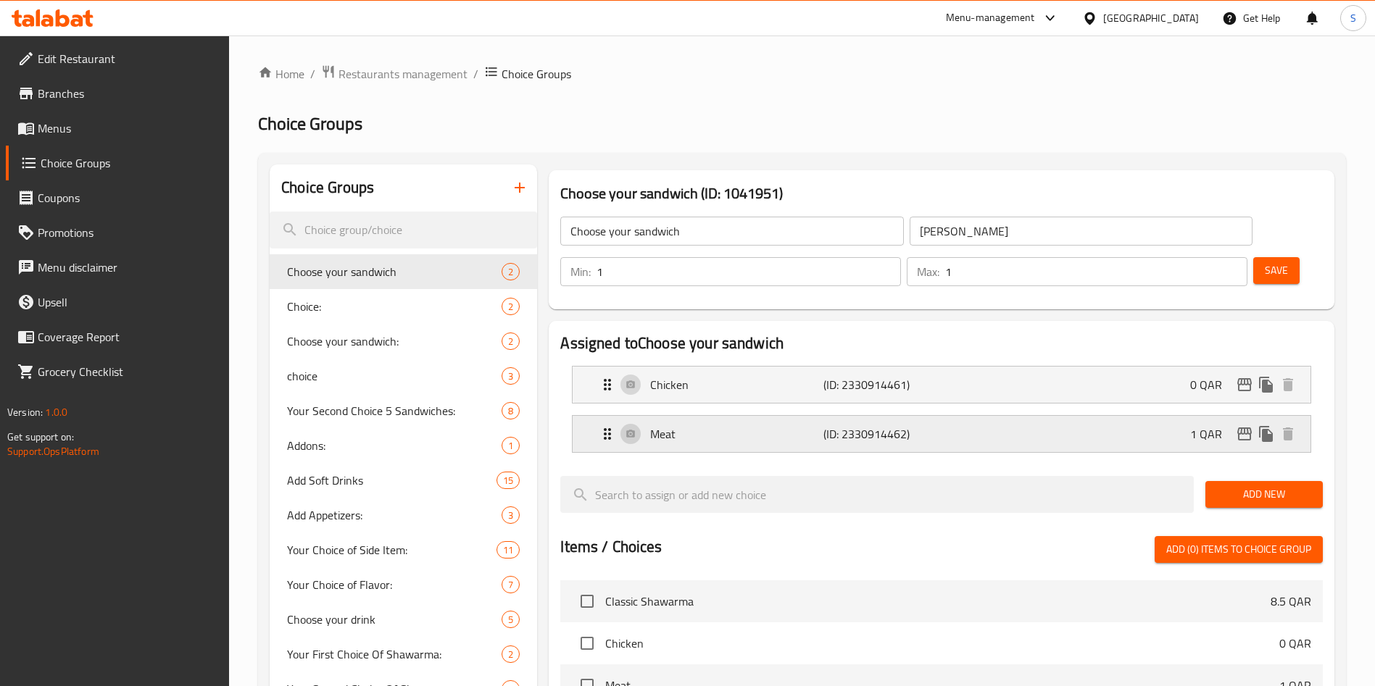
click at [1014, 416] on div "Meat (ID: 2330914462) 1 QAR" at bounding box center [946, 434] width 694 height 36
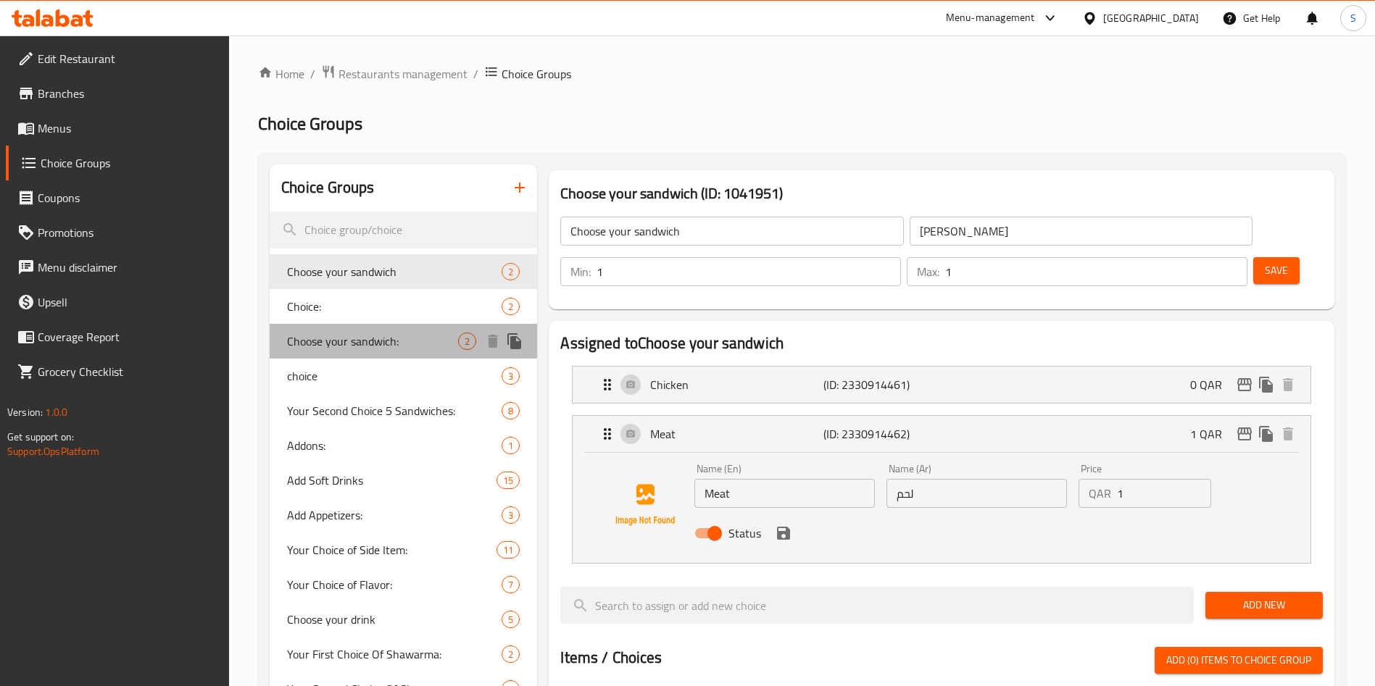
click at [411, 328] on div "Choose your sandwich: 2" at bounding box center [403, 341] width 267 height 35
type input "Choose your sandwich:"
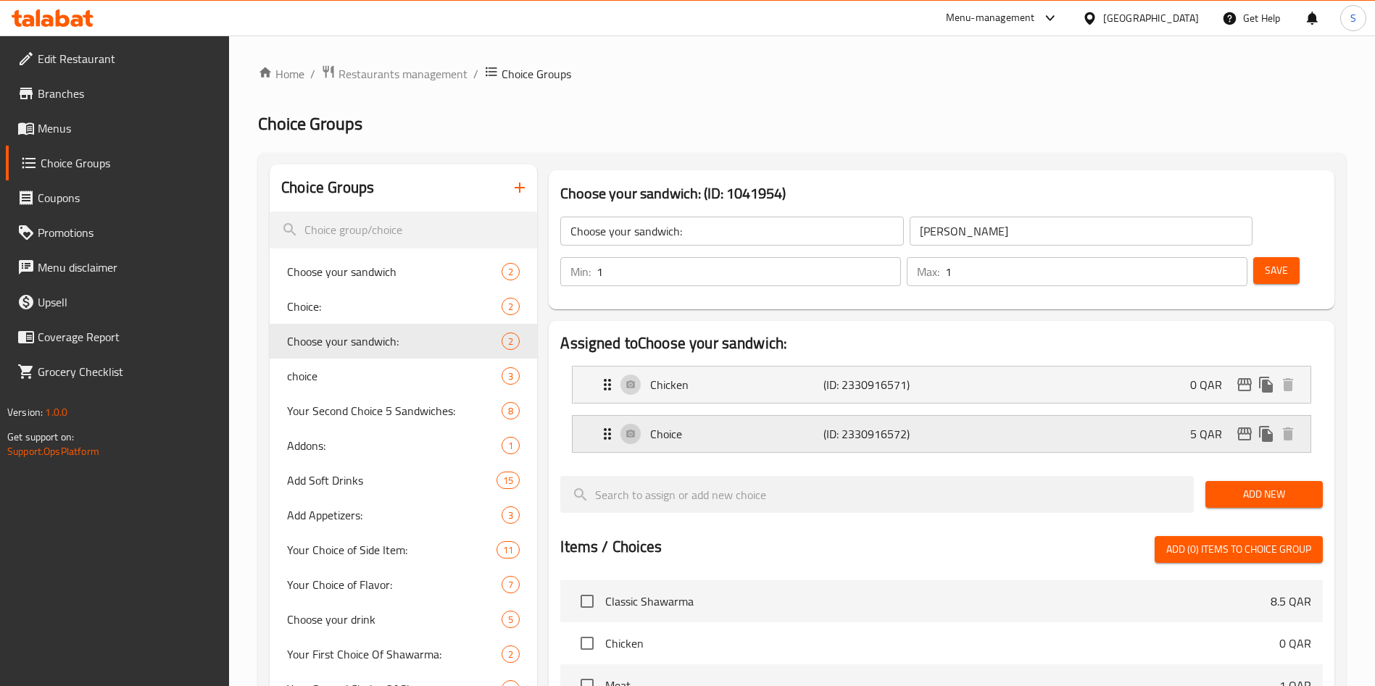
click at [762, 425] on p "Choice" at bounding box center [736, 433] width 172 height 17
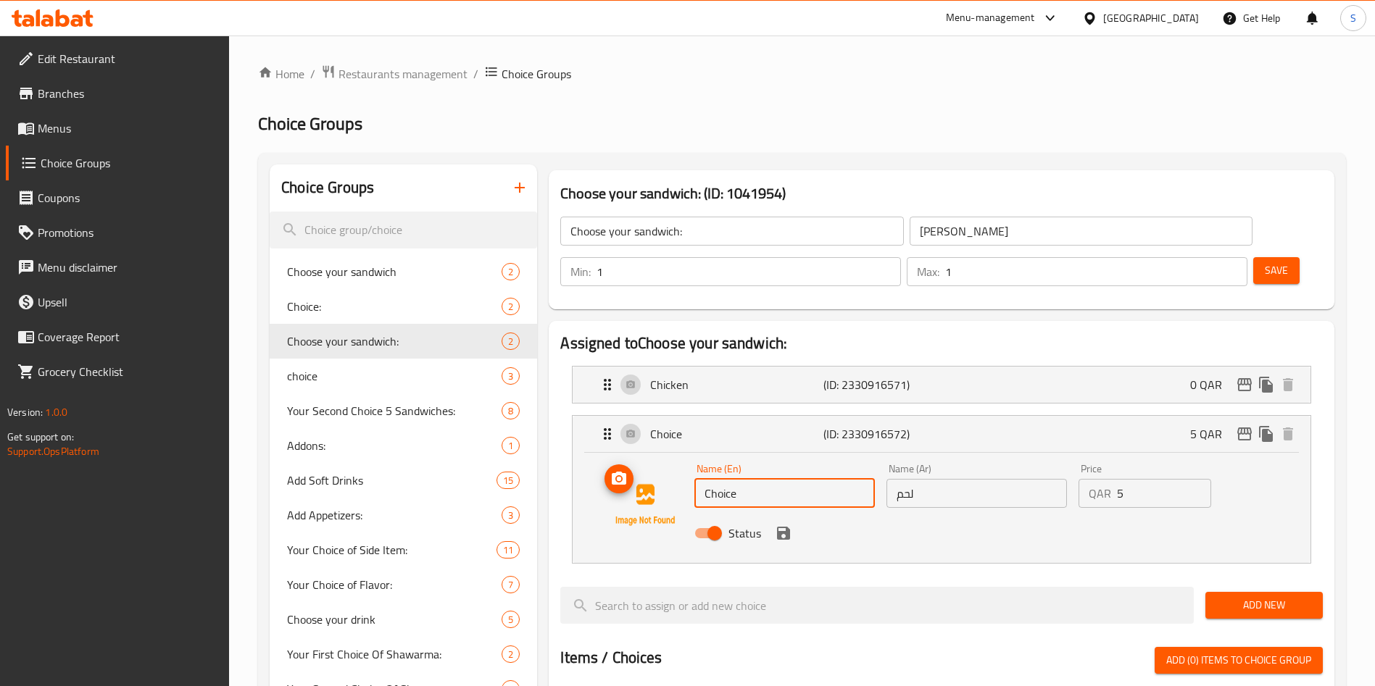
drag, startPoint x: 715, startPoint y: 459, endPoint x: 604, endPoint y: 467, distance: 111.9
click at [604, 467] on div "Name (En) Choice Name (En) Name (Ar) لحم Name (Ar) Price QAR 5 Price Status" at bounding box center [941, 505] width 691 height 99
click at [1119, 527] on li "Choice (ID: 2330916572) 5 QAR Name (En) Meat Name (En) Name (Ar) لحم Name (Ar) …" at bounding box center [941, 489] width 762 height 160
type input "Meat"
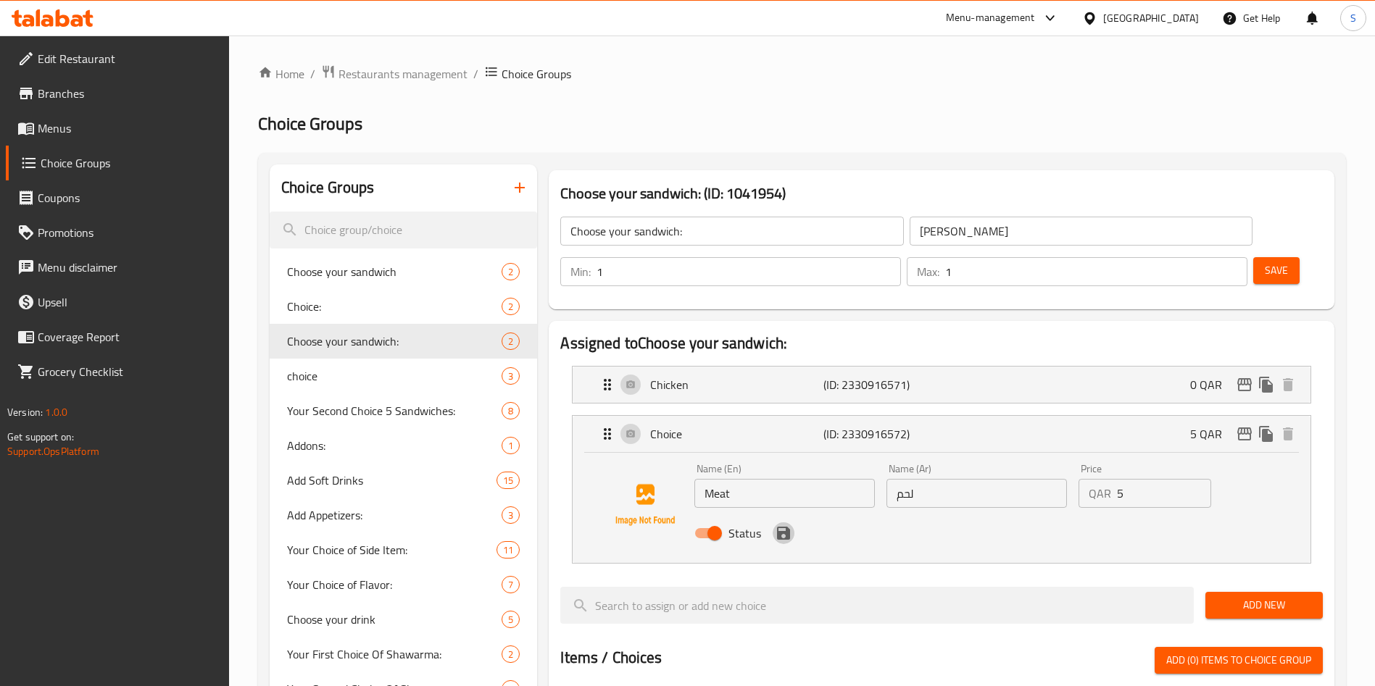
click at [788, 527] on icon "save" at bounding box center [783, 533] width 13 height 13
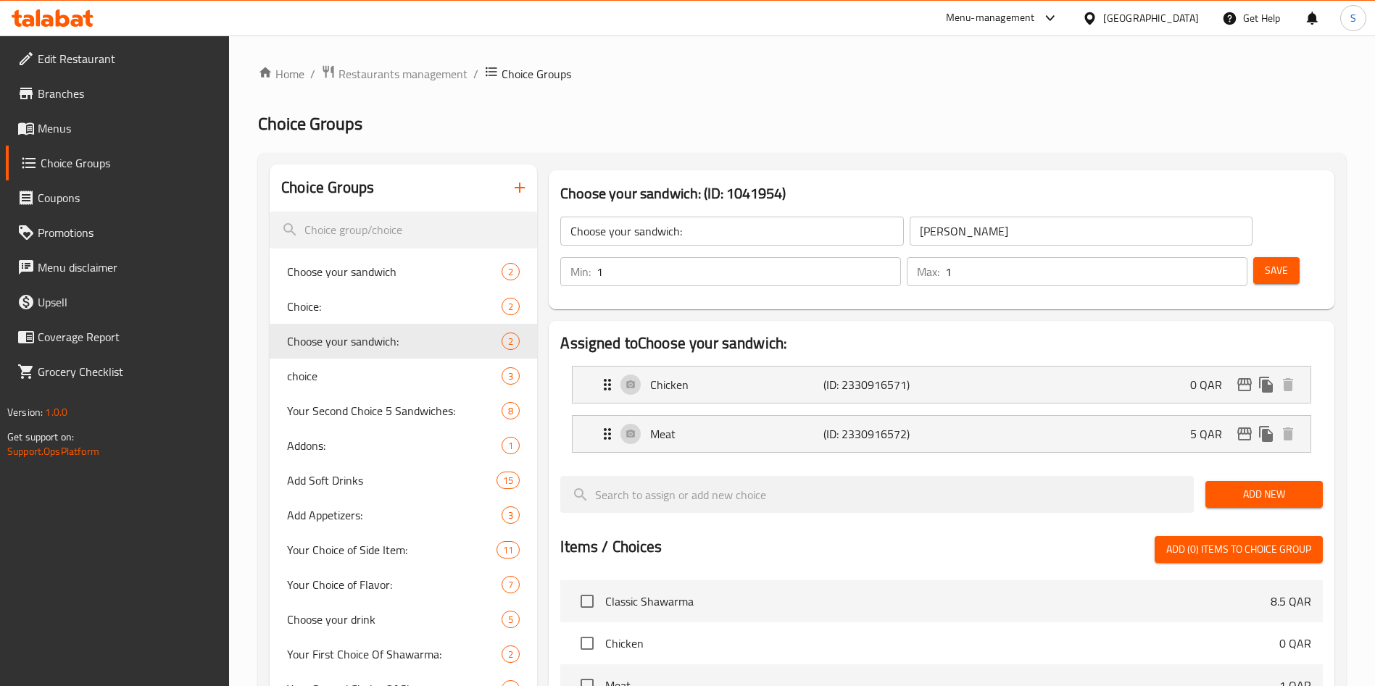
click at [1265, 262] on span "Save" at bounding box center [1276, 271] width 23 height 18
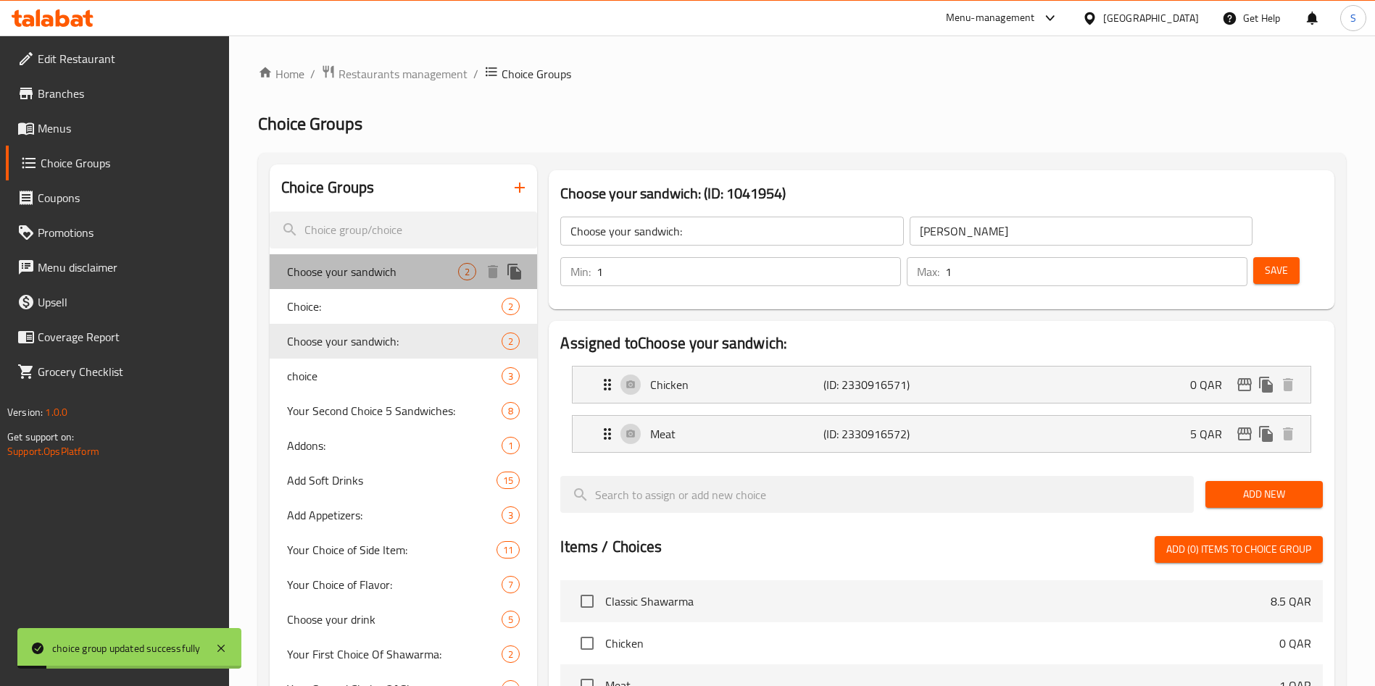
click at [370, 283] on div "Choose your sandwich 2" at bounding box center [403, 271] width 267 height 35
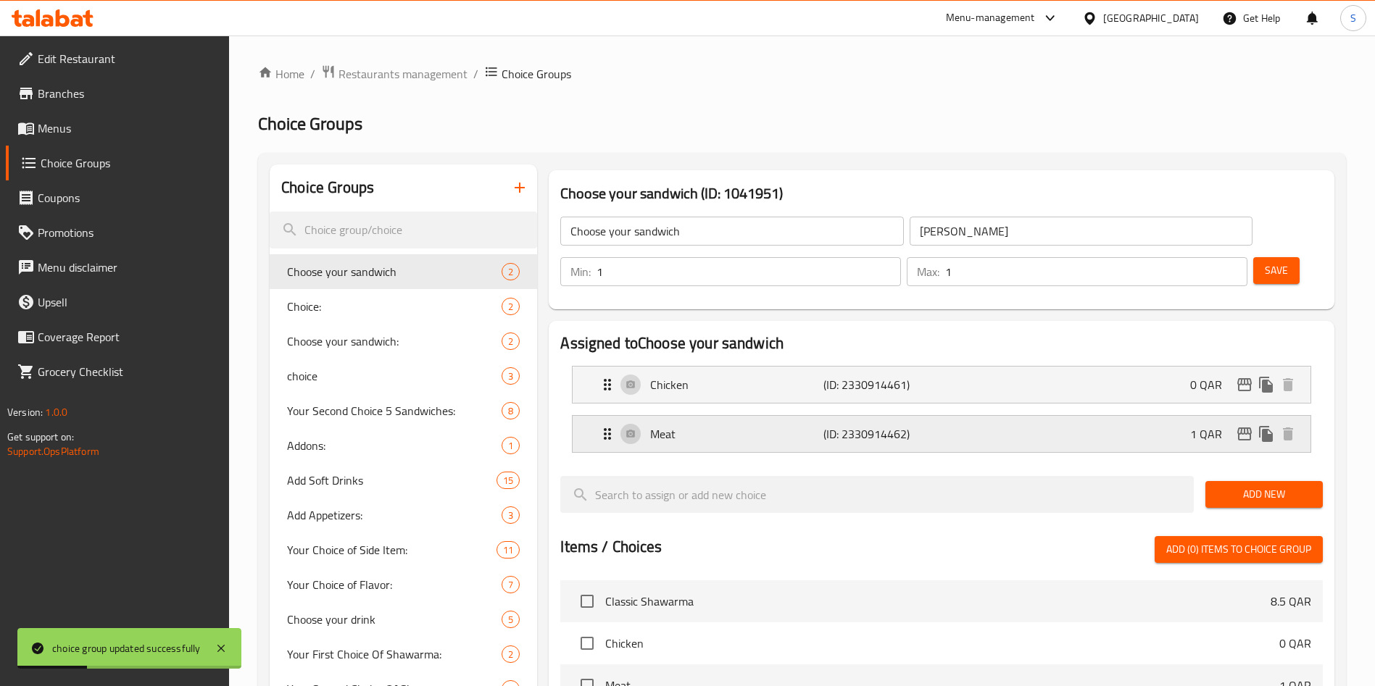
click at [778, 425] on p "Meat" at bounding box center [736, 433] width 172 height 17
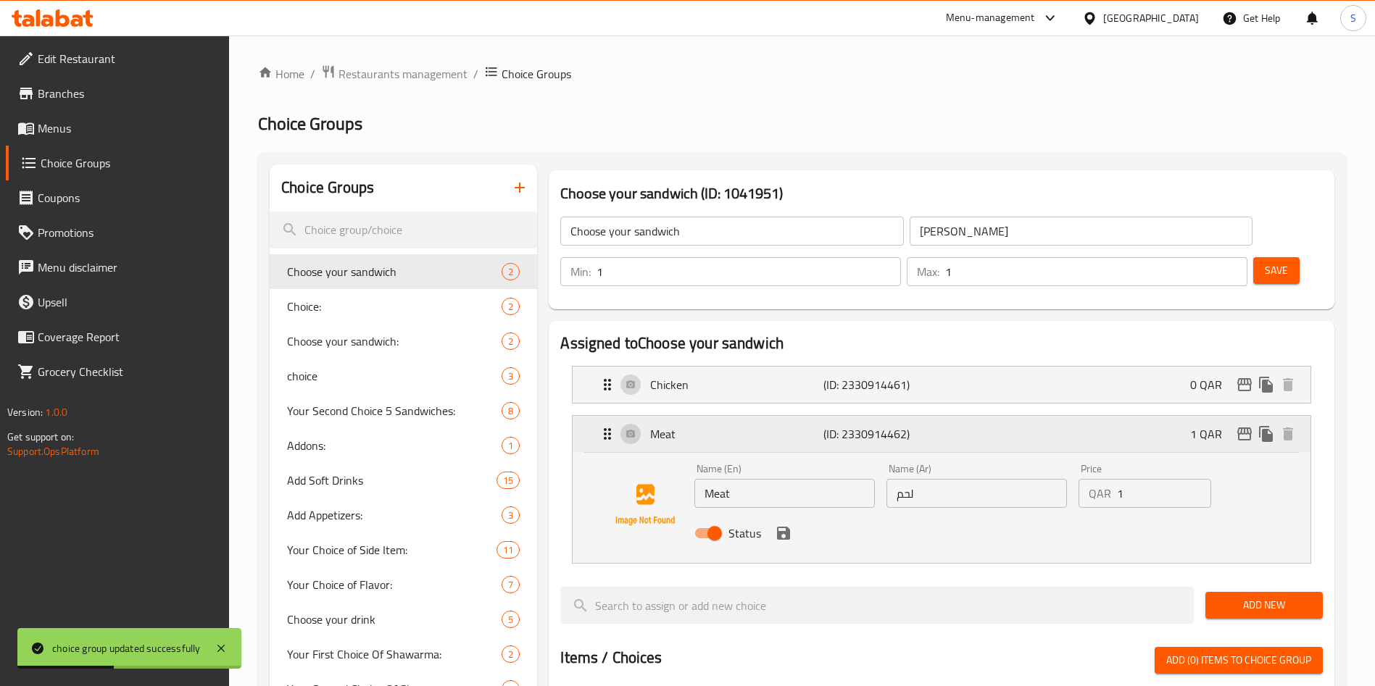
click at [1246, 425] on icon "edit" at bounding box center [1244, 433] width 17 height 17
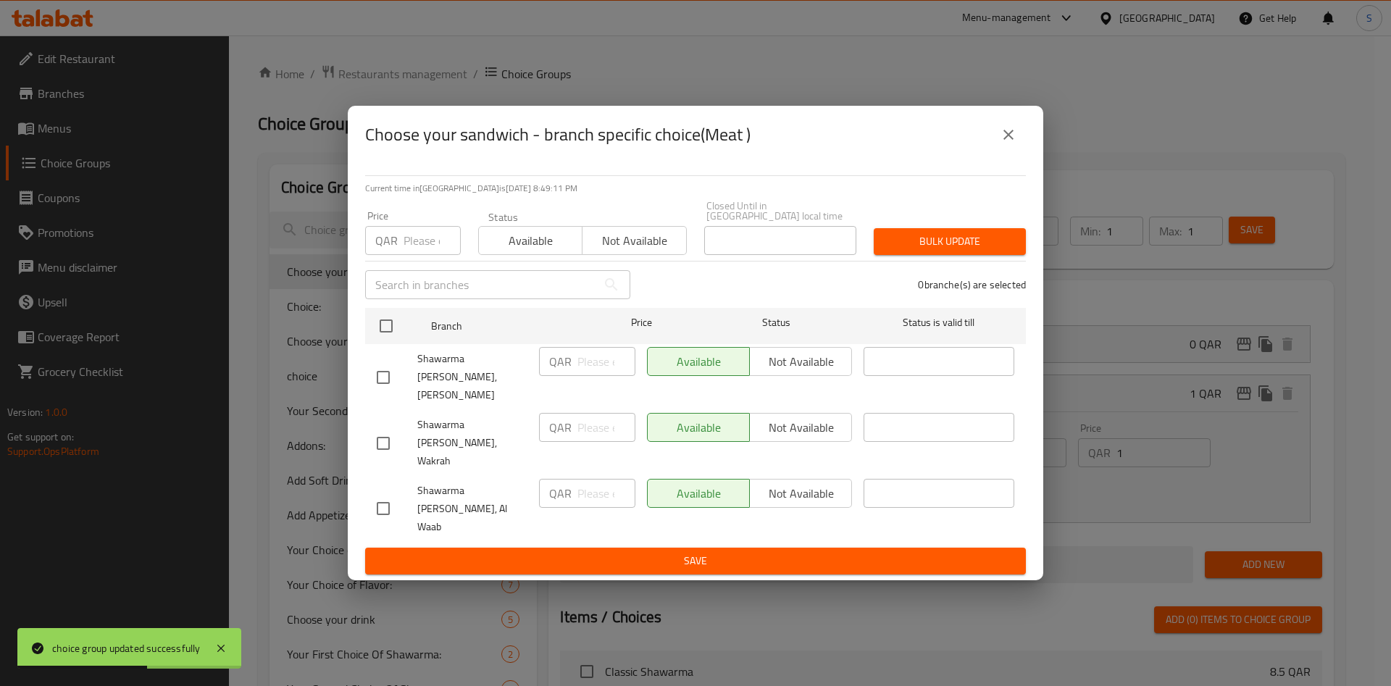
click at [1015, 152] on button "close" at bounding box center [1008, 134] width 35 height 35
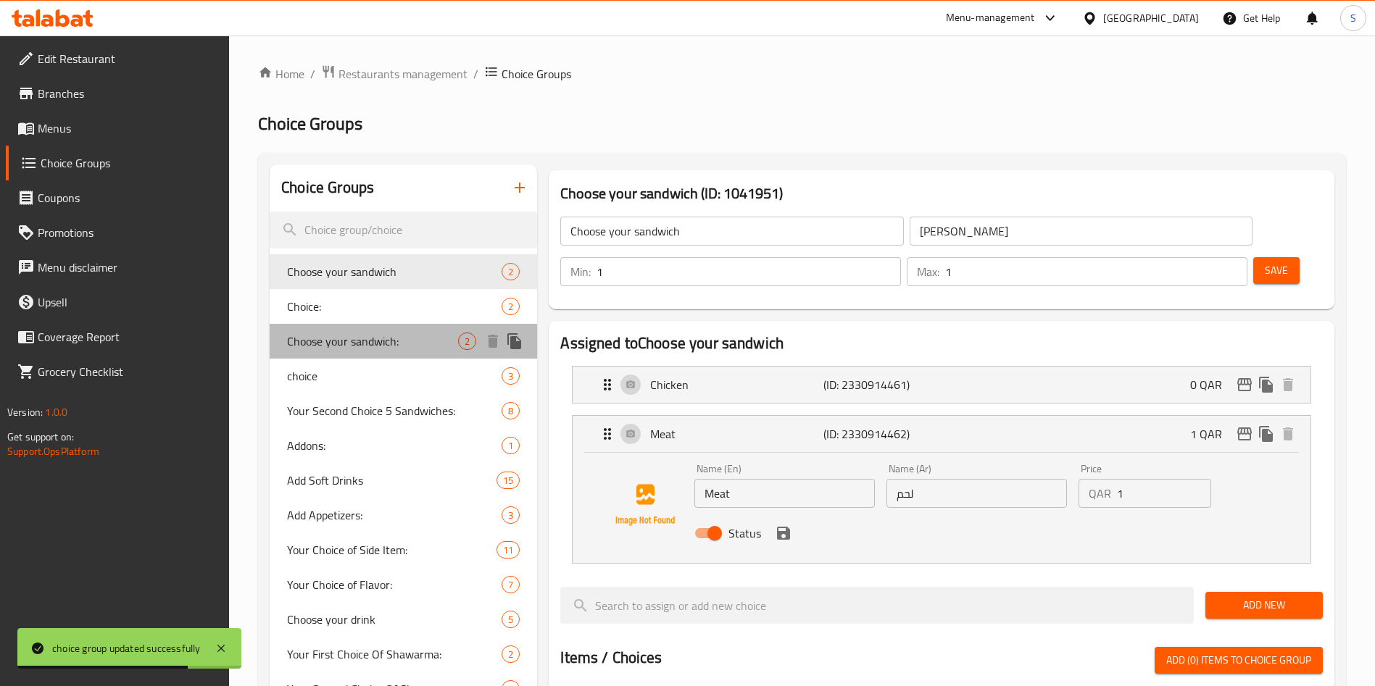
click at [401, 348] on span "Choose your sandwich:" at bounding box center [372, 341] width 171 height 17
type input "Choose your sandwich:"
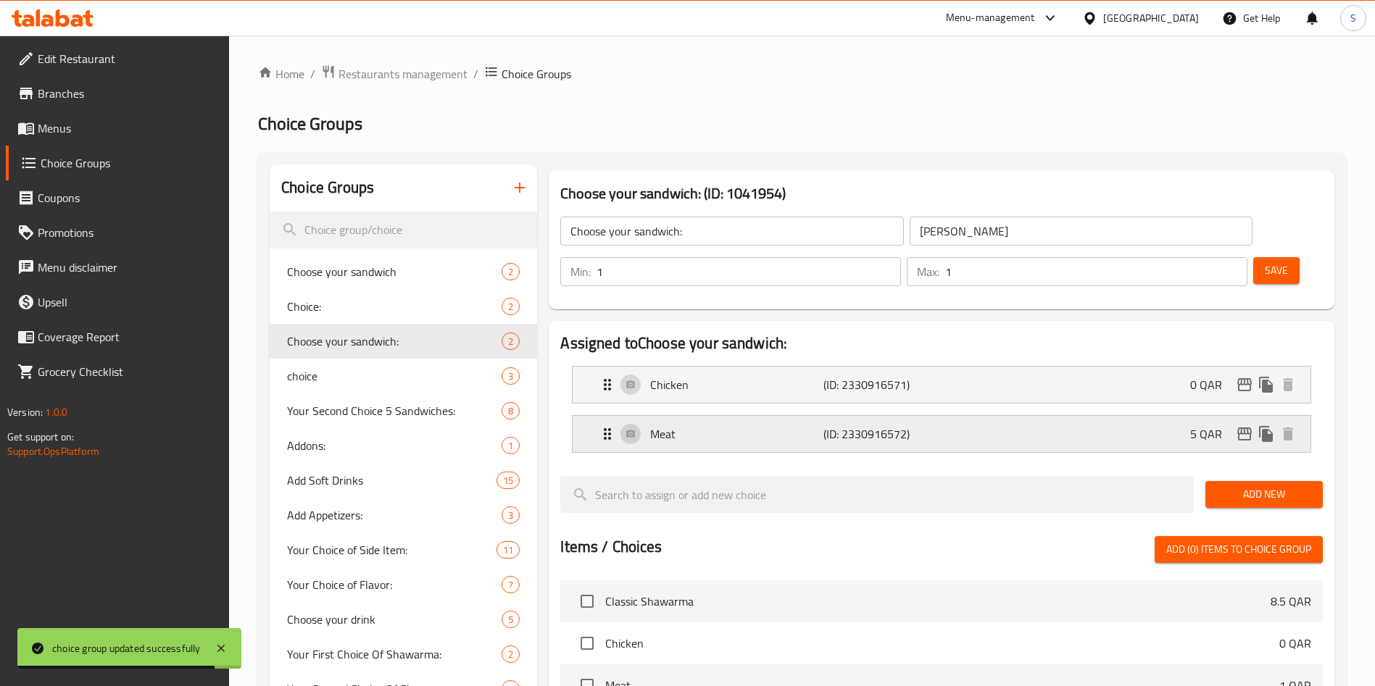
click at [1089, 416] on div "Meat (ID: 2330916572) 5 QAR" at bounding box center [946, 434] width 694 height 36
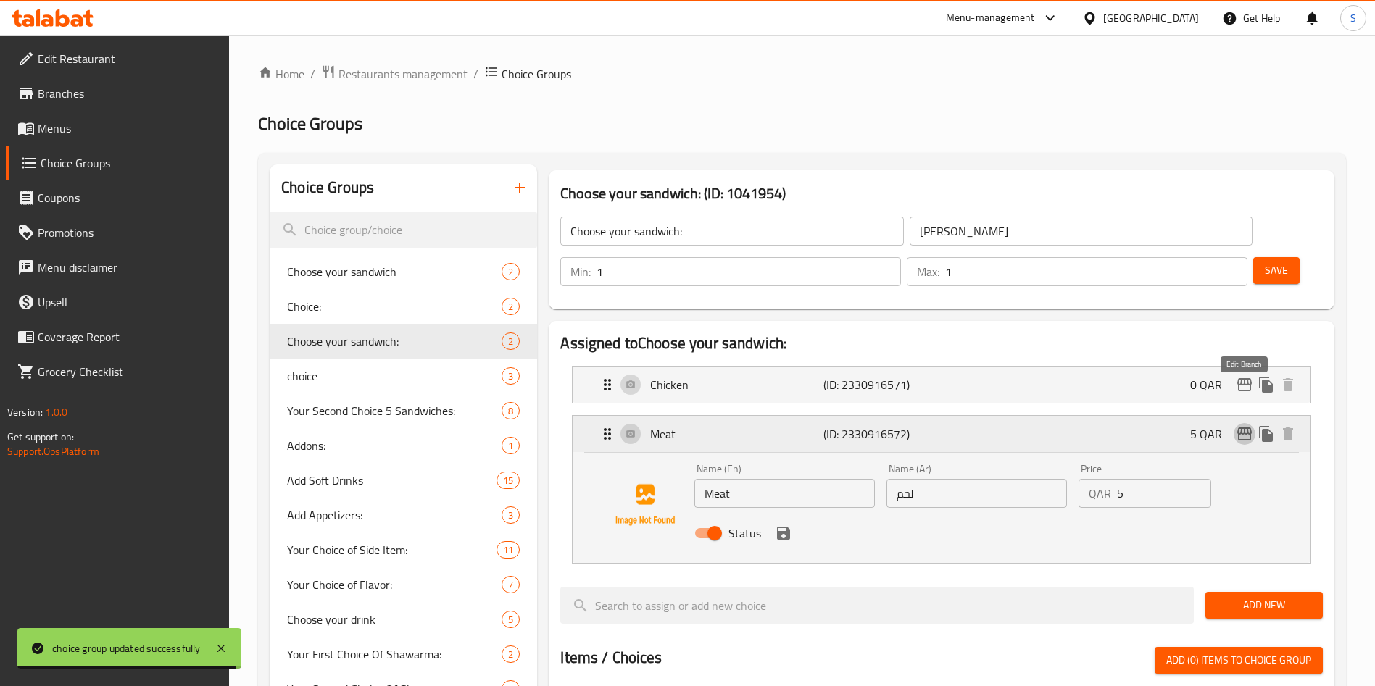
click at [1249, 425] on icon "edit" at bounding box center [1244, 433] width 17 height 17
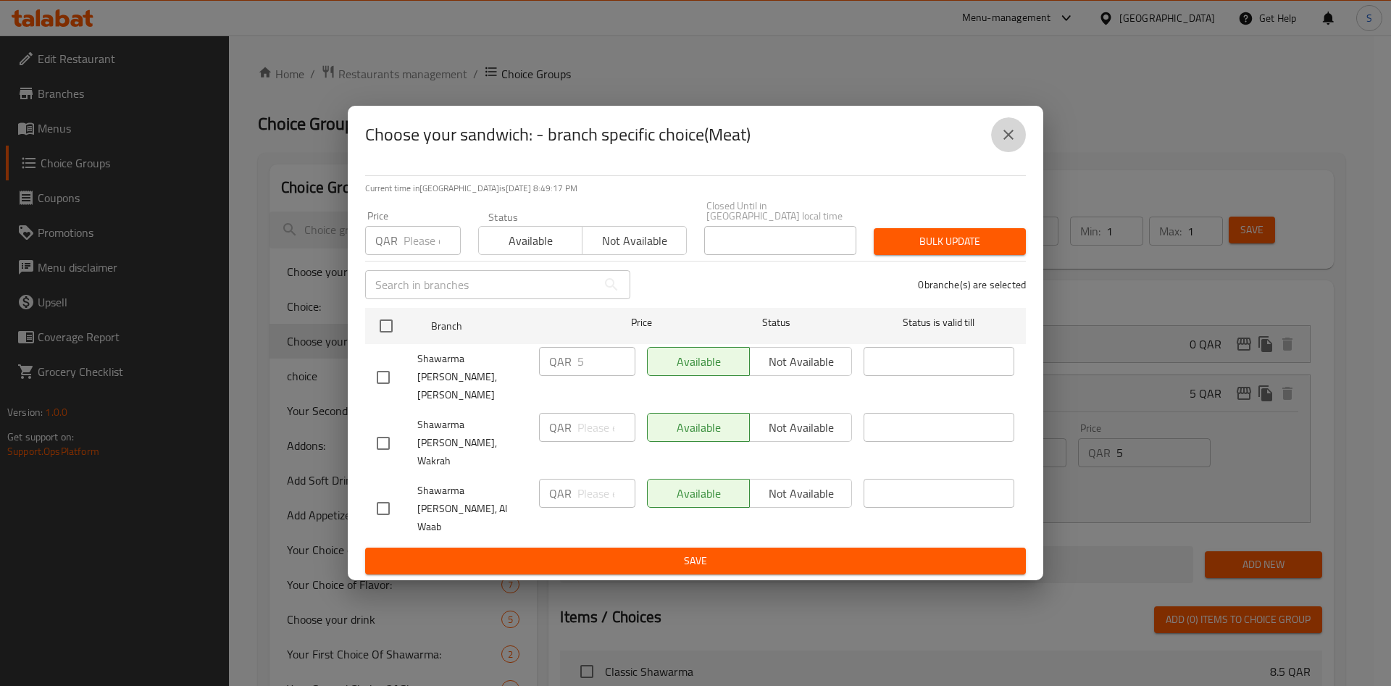
click at [1016, 143] on icon "close" at bounding box center [1008, 134] width 17 height 17
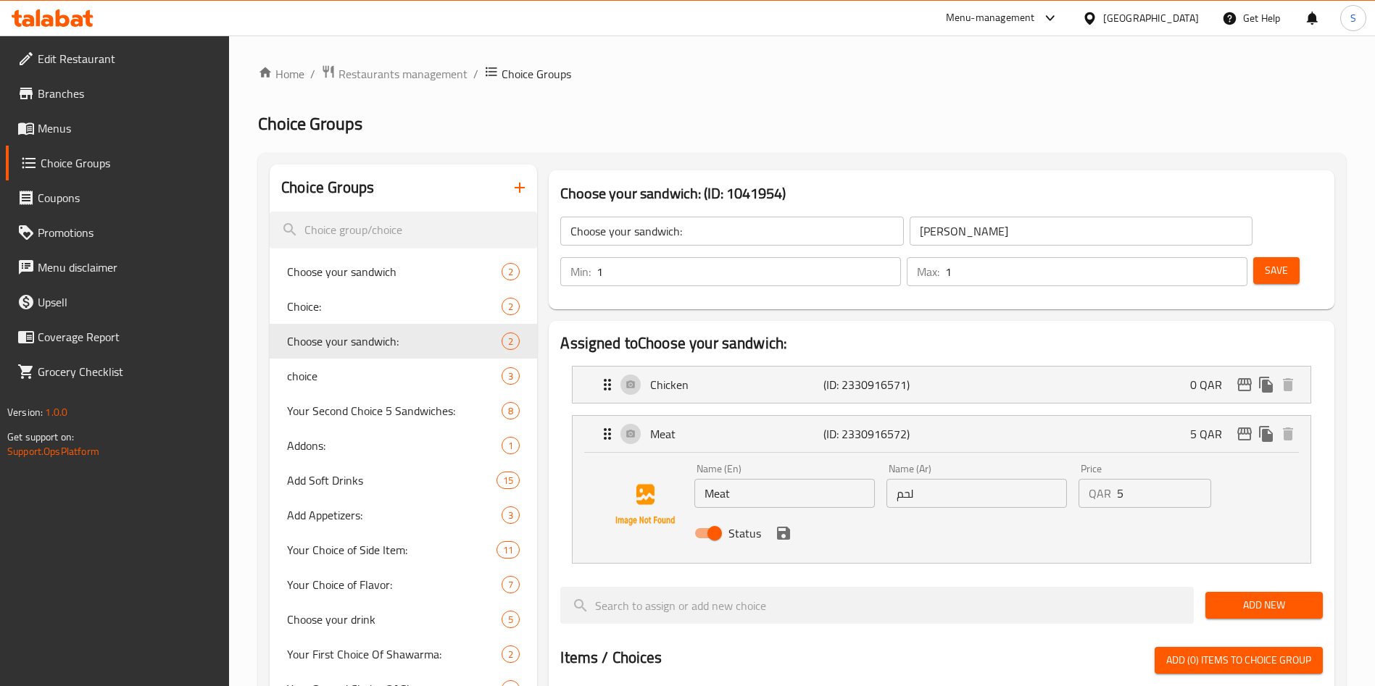
click at [784, 514] on div "Status" at bounding box center [976, 533] width 576 height 39
click at [785, 527] on icon "save" at bounding box center [783, 533] width 13 height 13
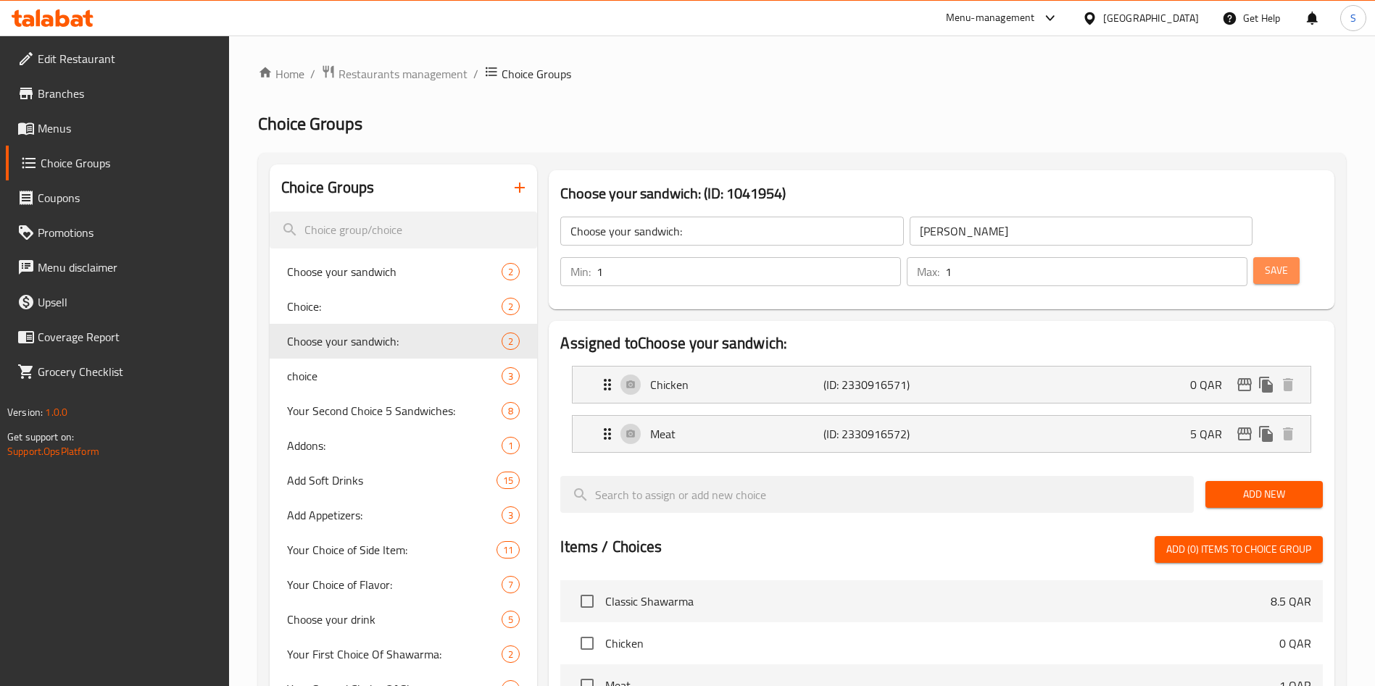
click at [1265, 262] on span "Save" at bounding box center [1276, 271] width 23 height 18
